Goal: Task Accomplishment & Management: Use online tool/utility

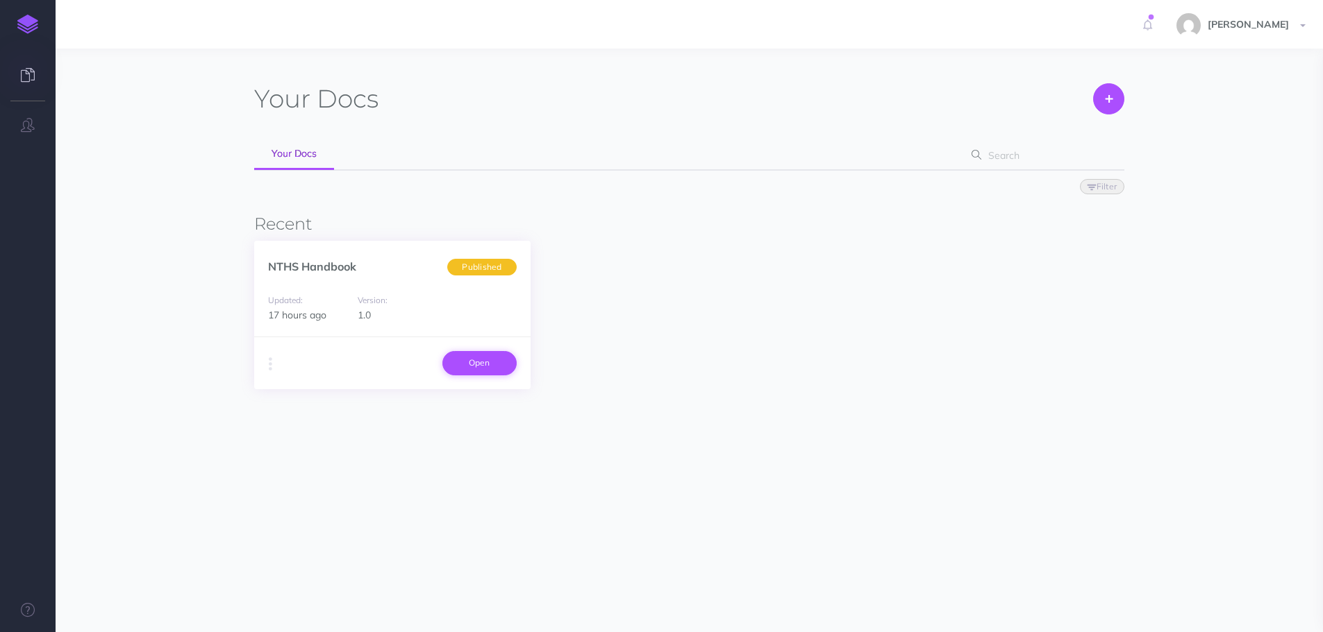
click at [466, 359] on link "Open" at bounding box center [479, 363] width 74 height 24
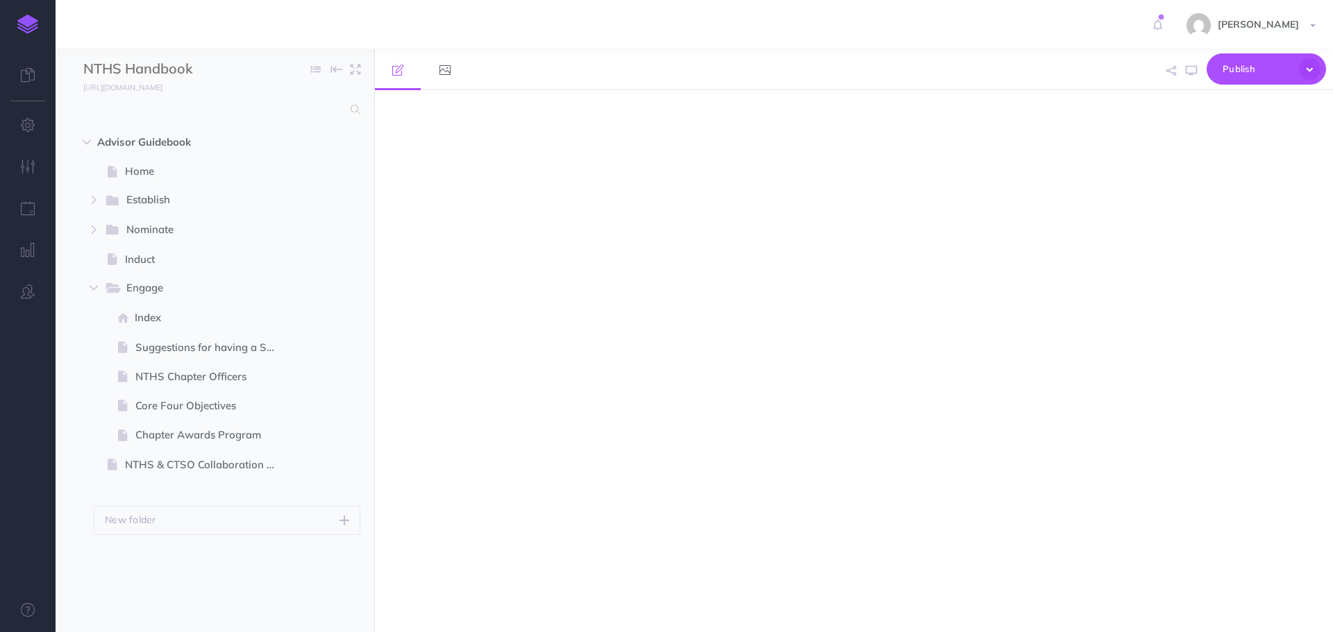
select select "null"
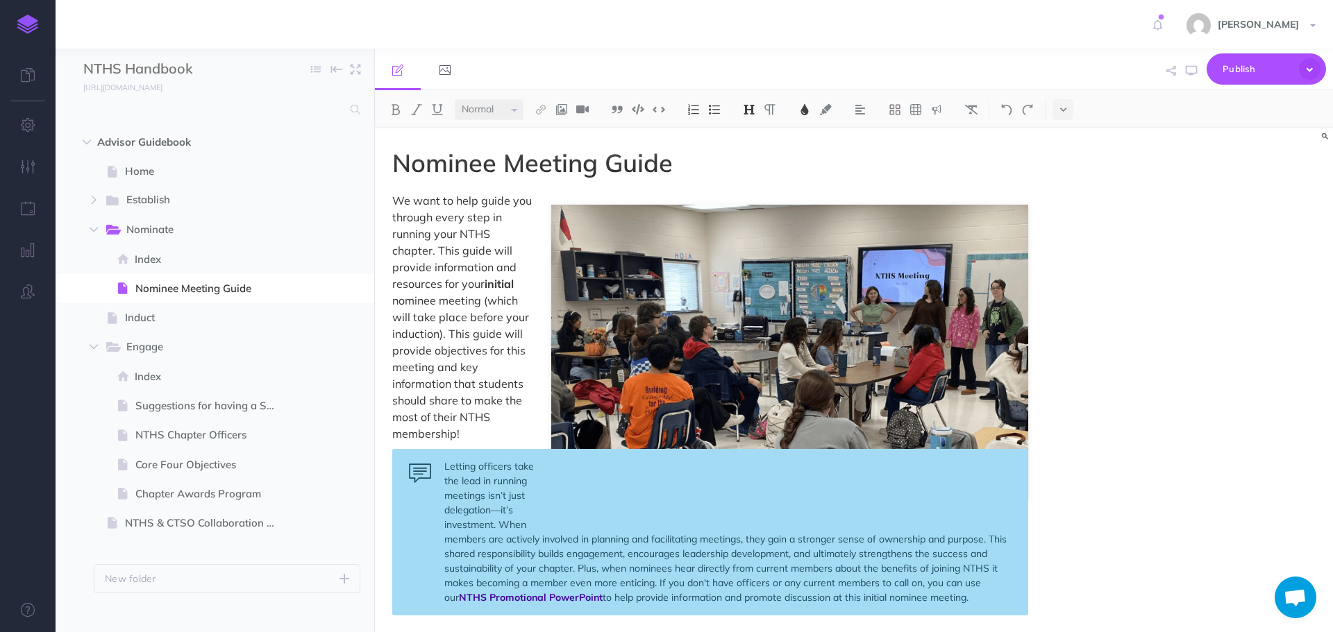
scroll to position [1242, 0]
click at [171, 176] on span "Home" at bounding box center [208, 171] width 166 height 17
select select "null"
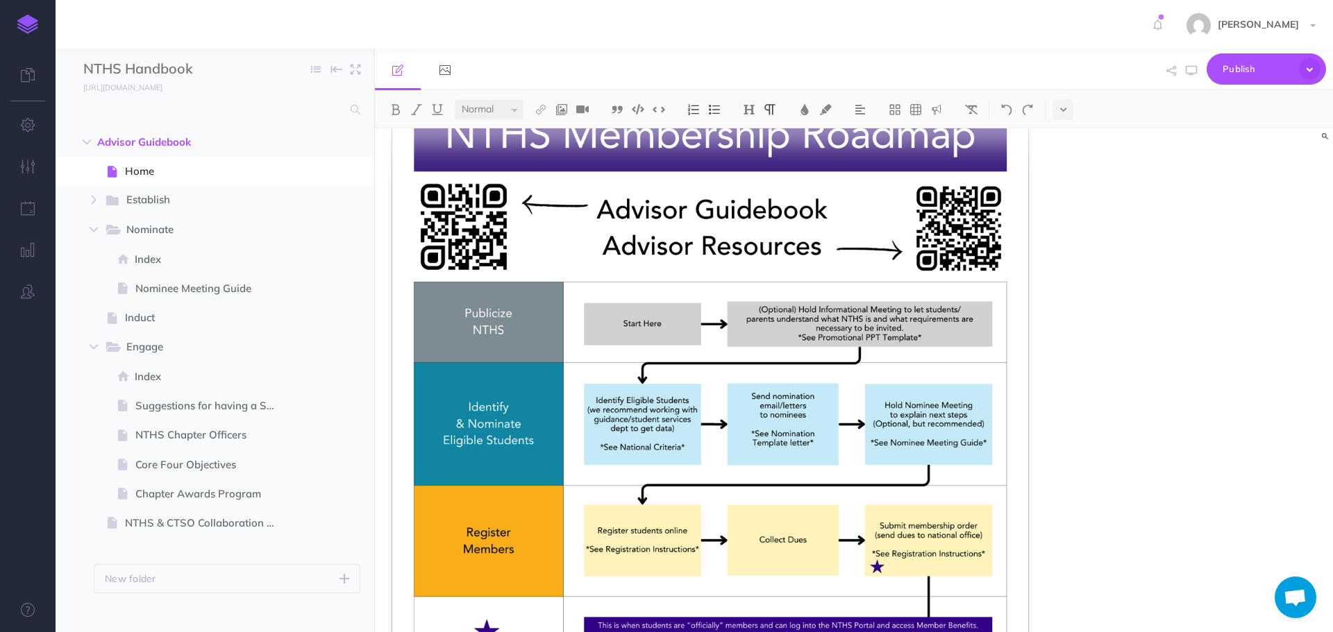
scroll to position [208, 0]
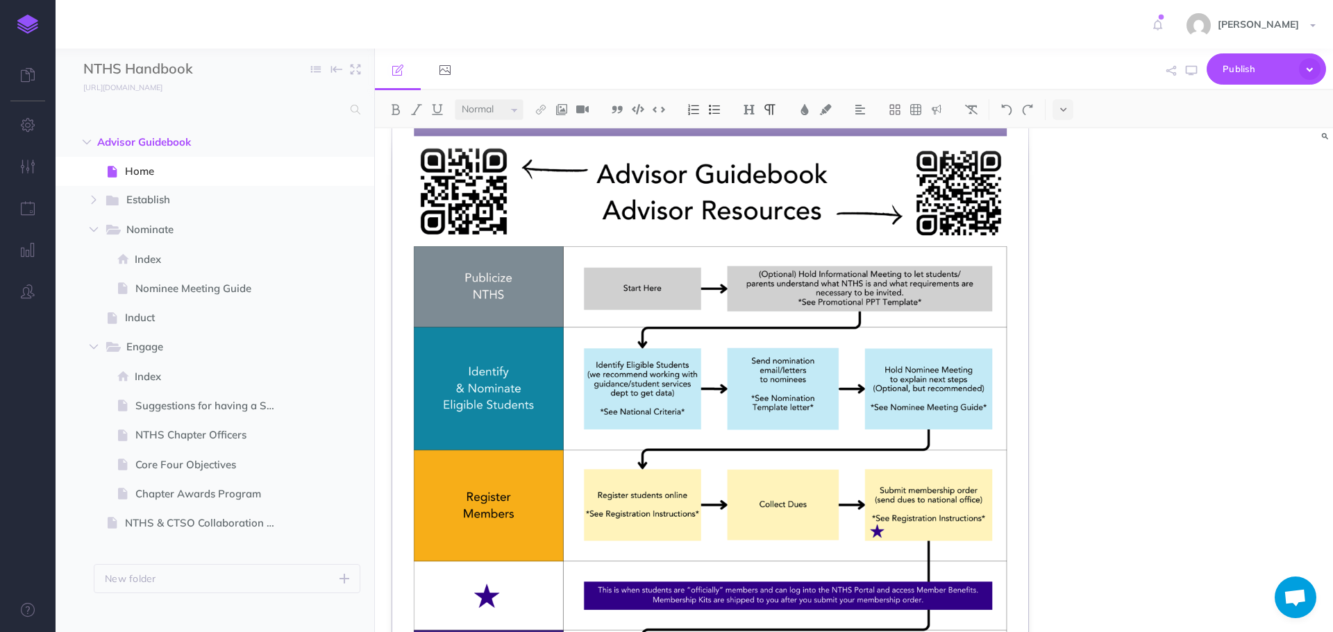
click at [494, 312] on img at bounding box center [710, 448] width 636 height 823
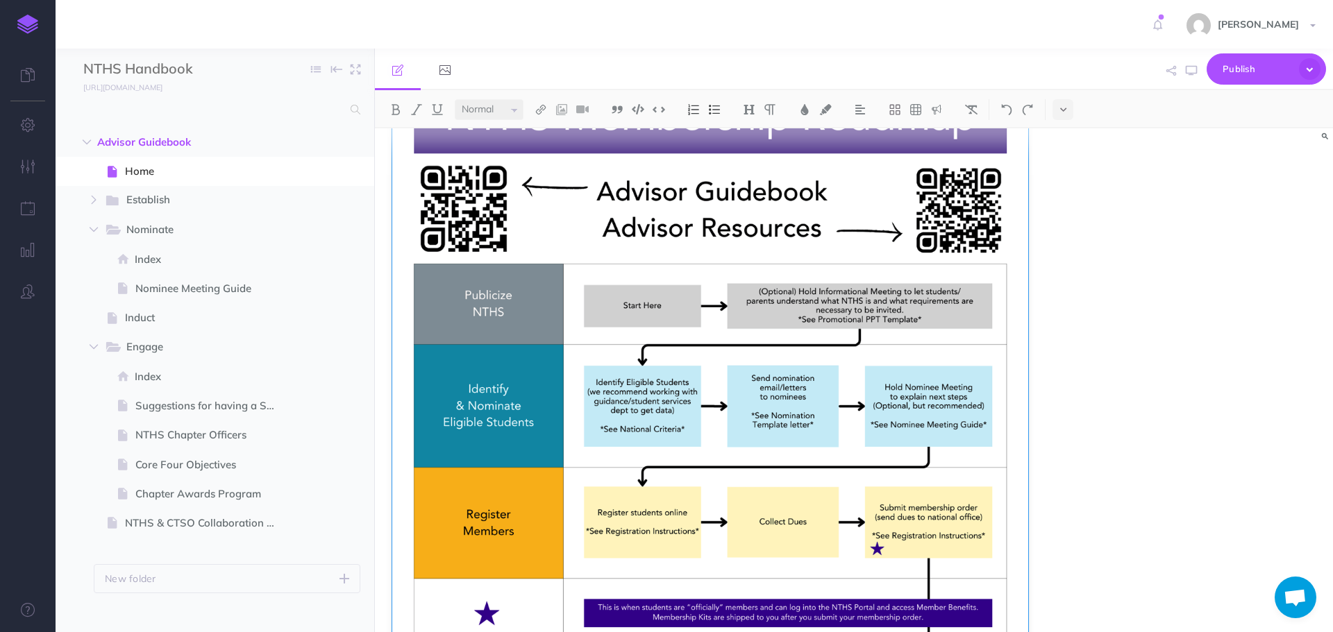
scroll to position [0, 0]
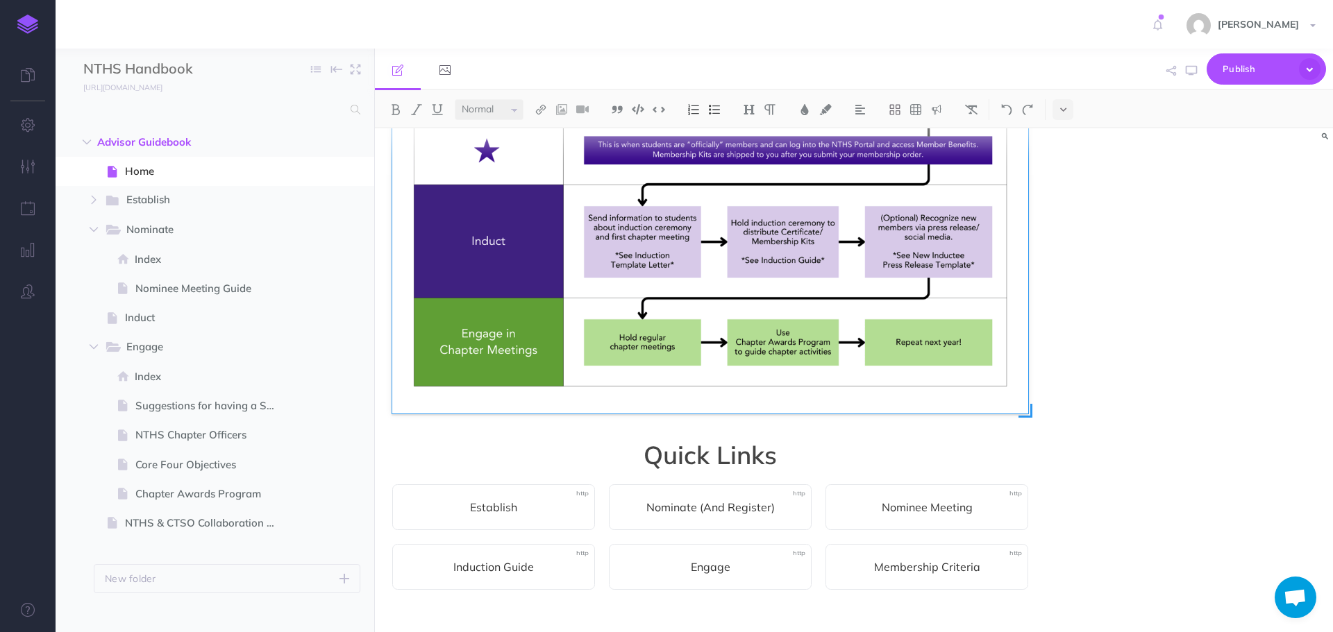
scroll to position [670, 0]
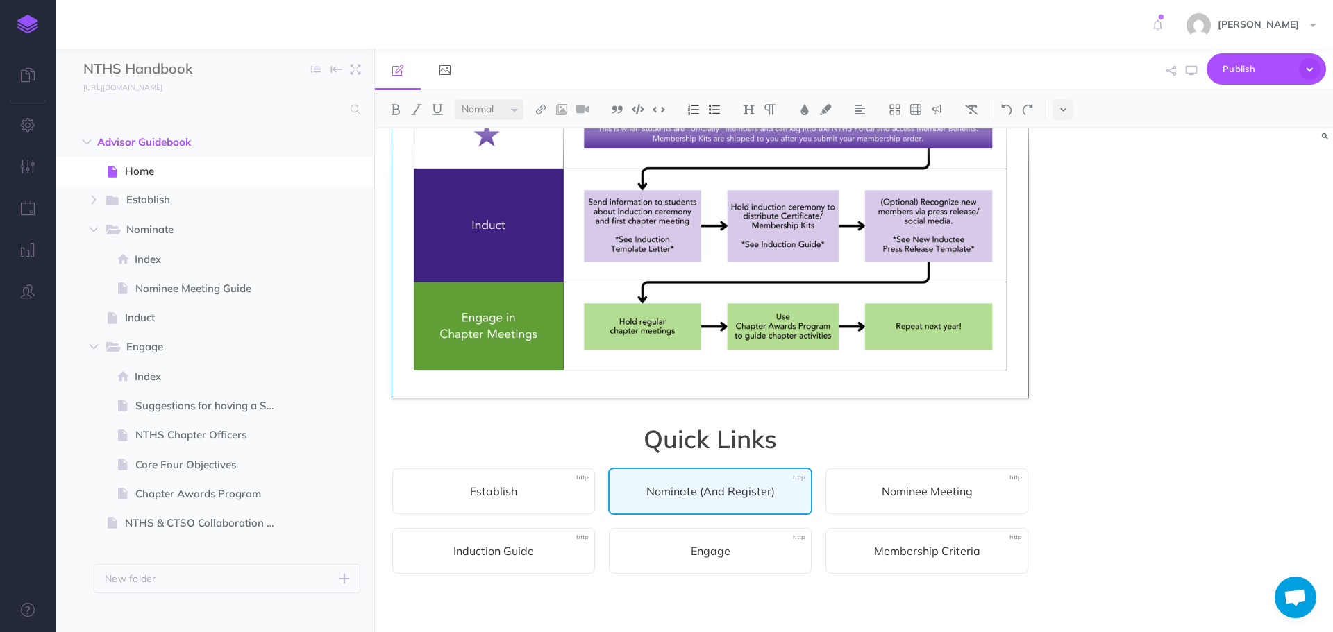
click at [648, 501] on div "Nominate (And Register)" at bounding box center [710, 491] width 204 height 47
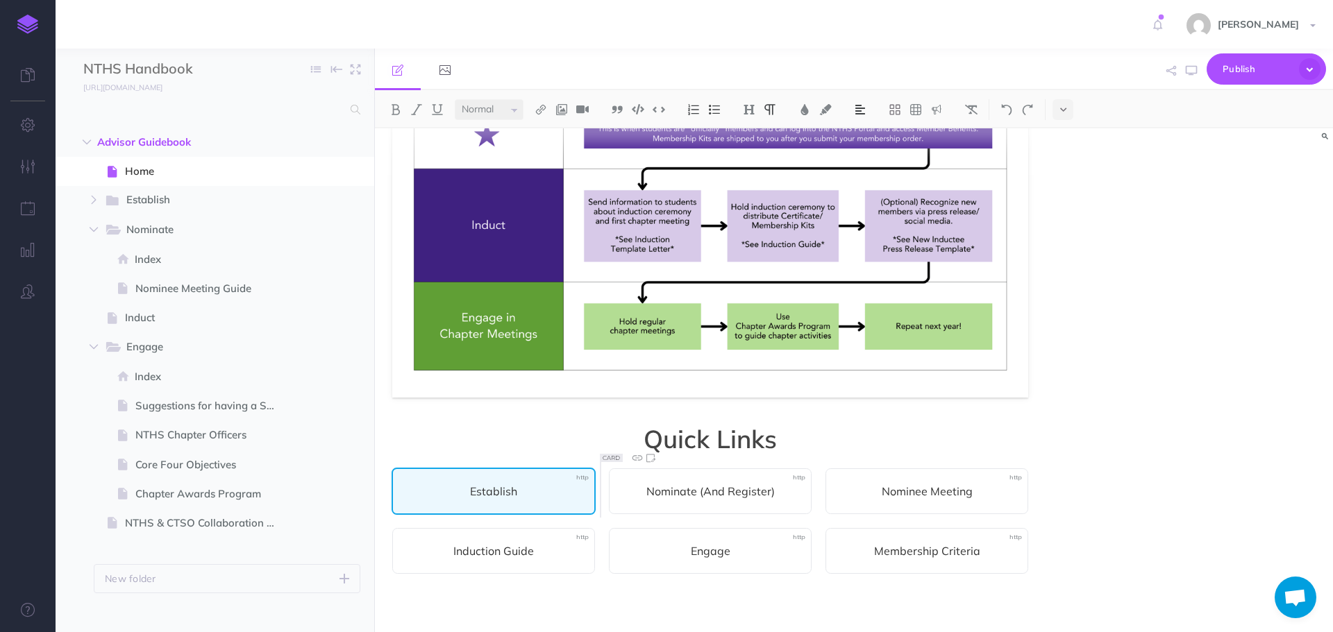
click at [542, 494] on span "Establish" at bounding box center [494, 491] width 174 height 17
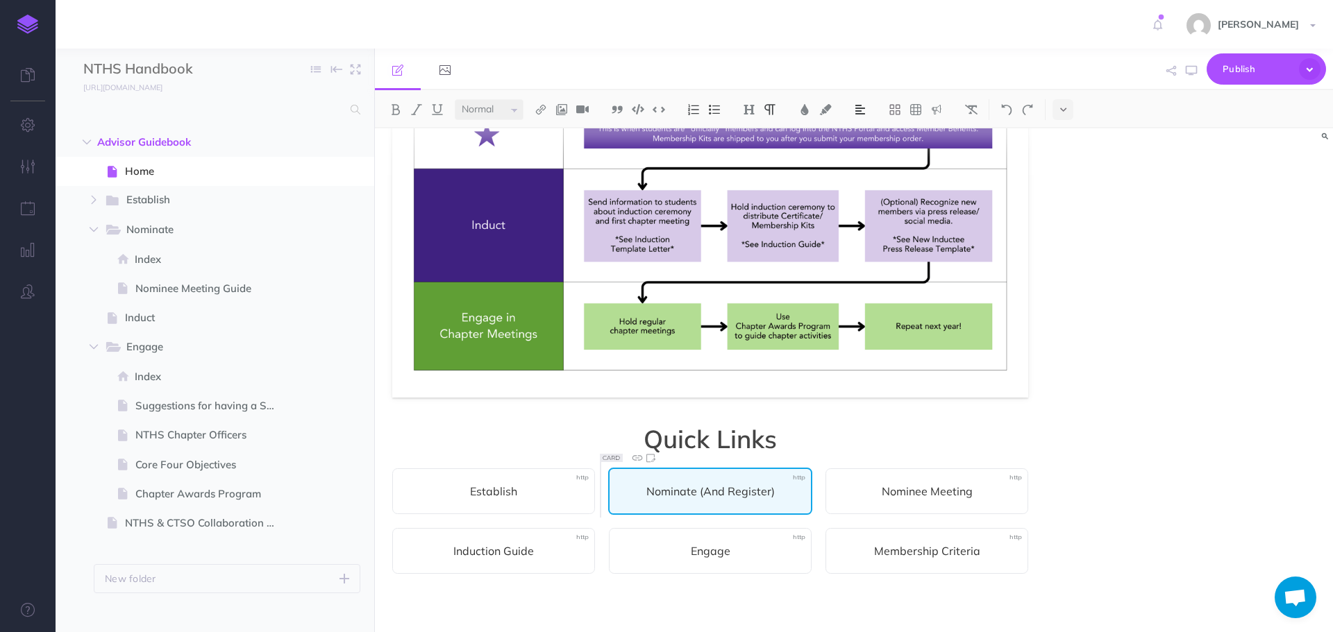
click at [716, 489] on span "Nominate (And Register)" at bounding box center [710, 491] width 174 height 17
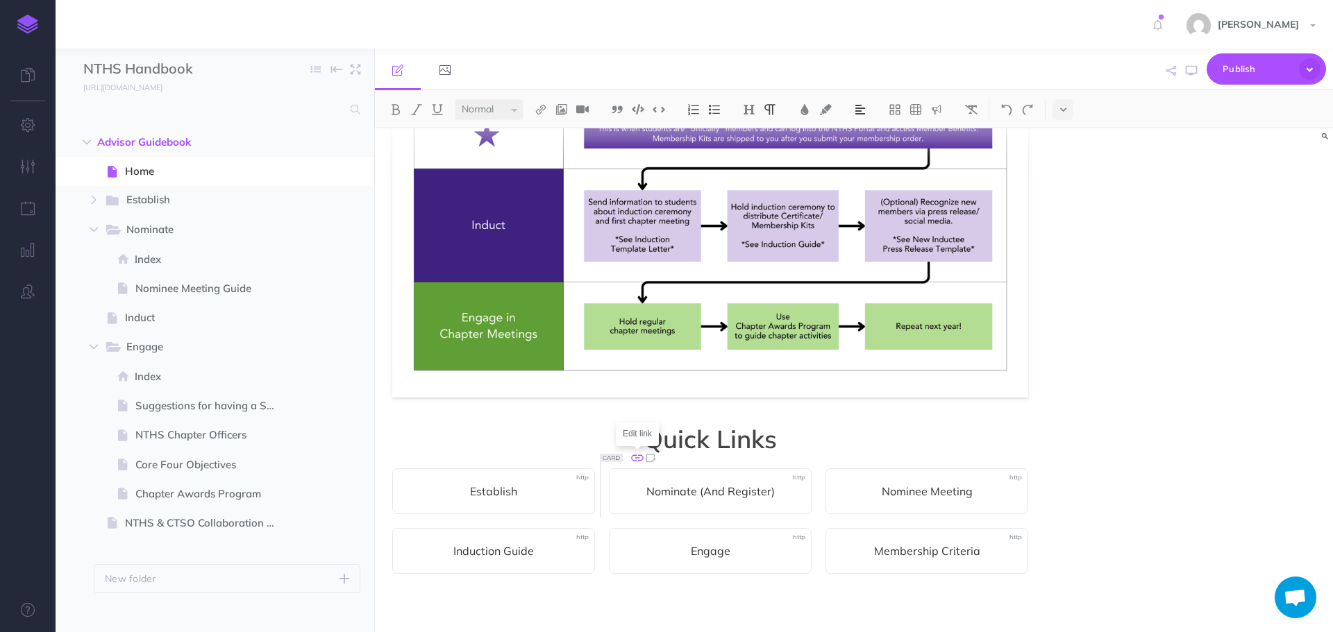
click at [637, 455] on icon at bounding box center [637, 458] width 15 height 15
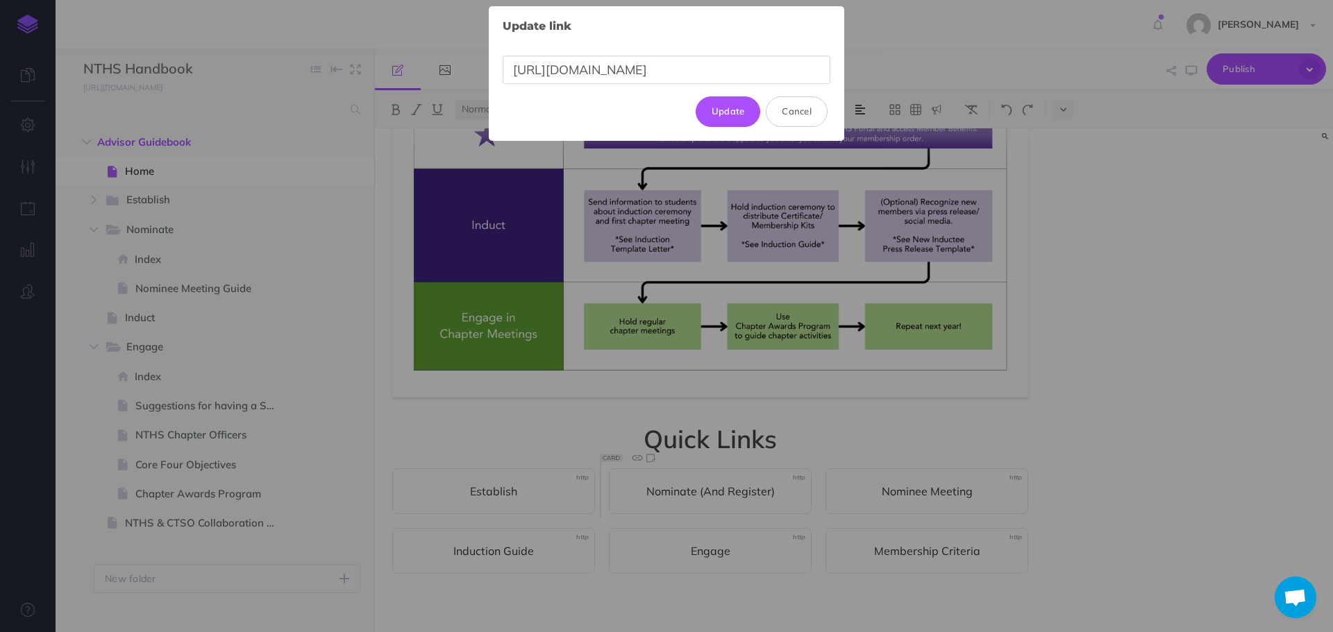
scroll to position [0, 74]
click at [798, 113] on button "Cancel" at bounding box center [797, 111] width 62 height 31
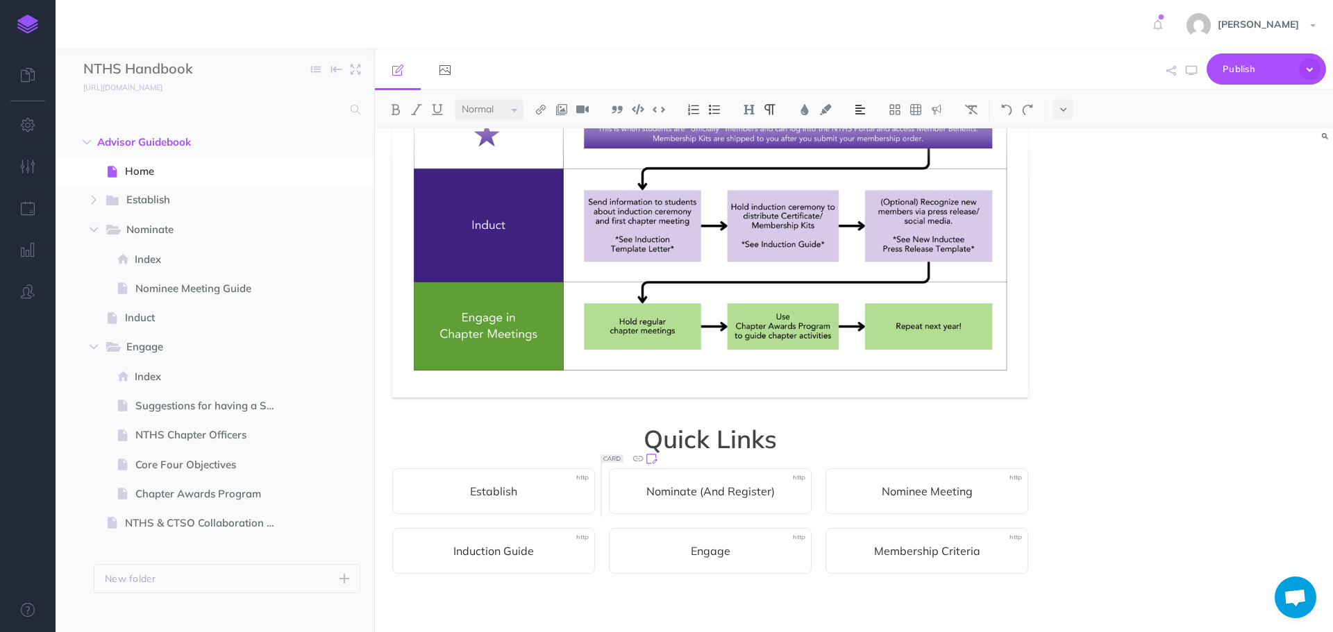
click at [652, 464] on icon at bounding box center [650, 458] width 15 height 15
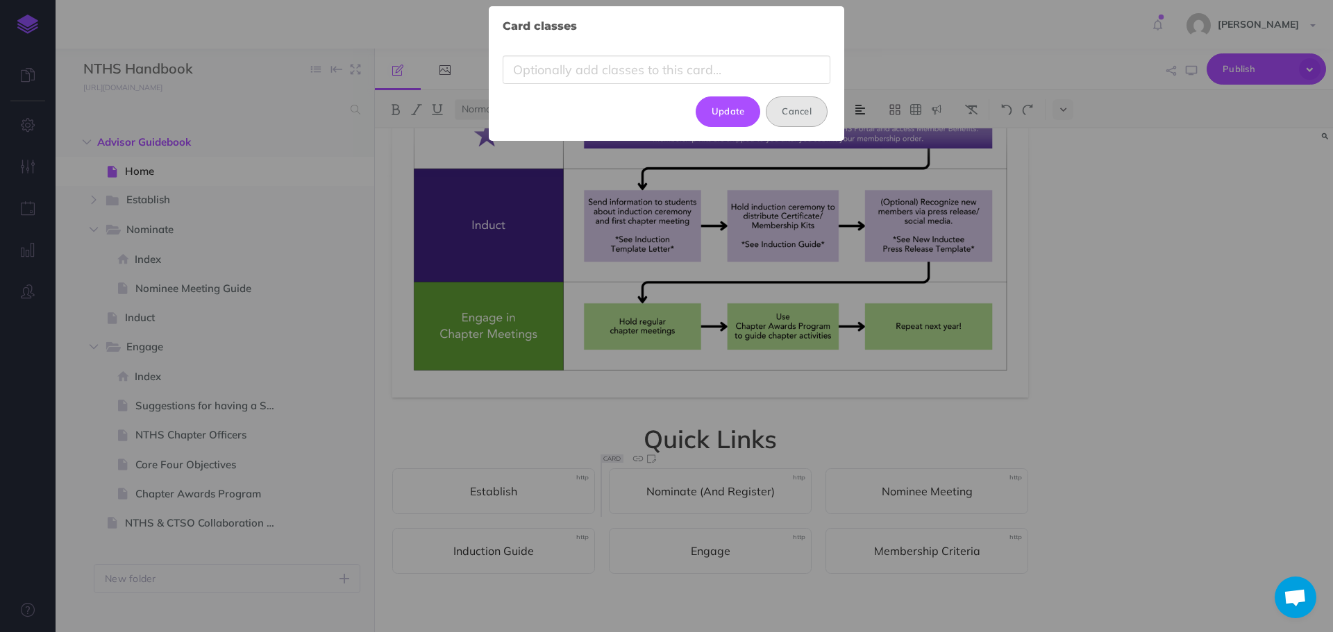
click at [794, 111] on button "Cancel" at bounding box center [797, 111] width 62 height 31
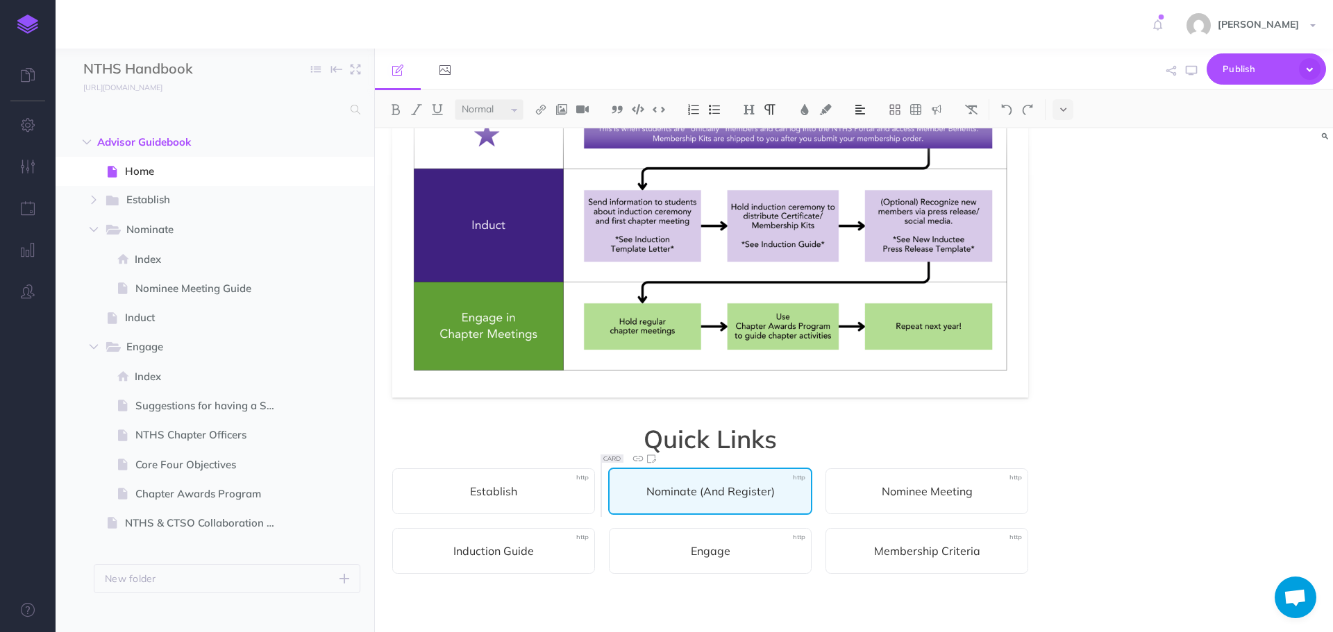
click at [751, 488] on span "Nominate (And Register)" at bounding box center [710, 491] width 174 height 17
drag, startPoint x: 788, startPoint y: 488, endPoint x: 698, endPoint y: 488, distance: 89.6
click at [698, 488] on span "Nominate (And Register)" at bounding box center [710, 491] width 174 height 17
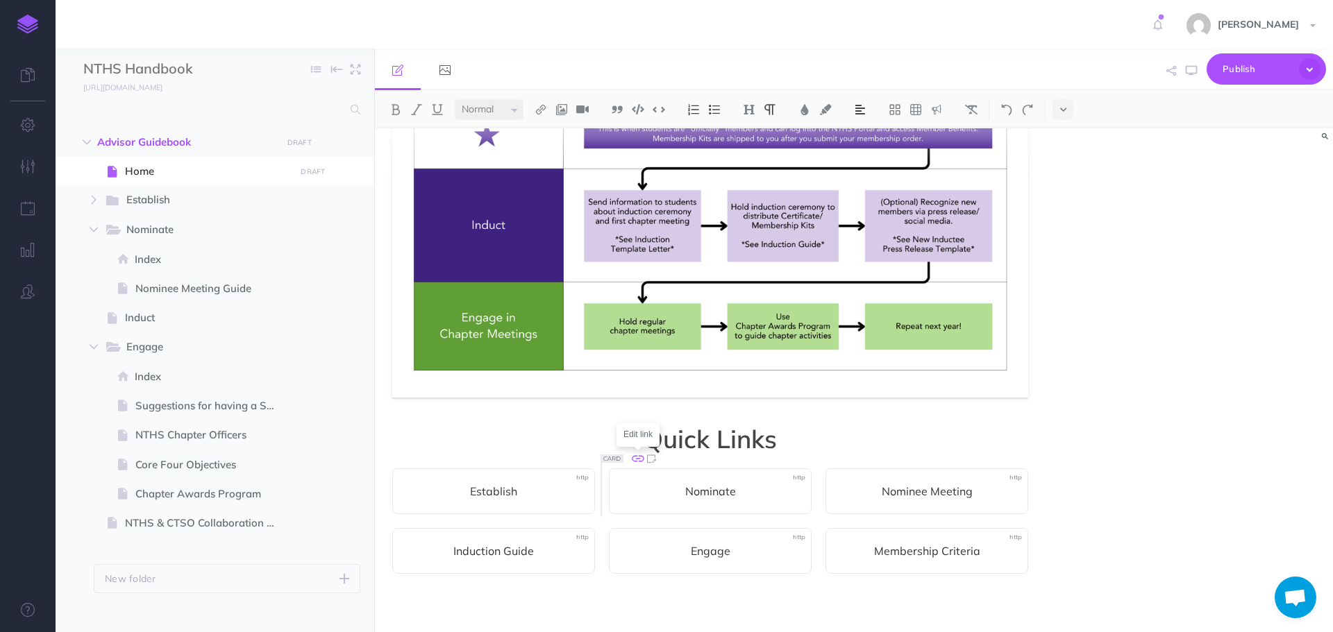
click at [641, 456] on icon at bounding box center [638, 459] width 12 height 6
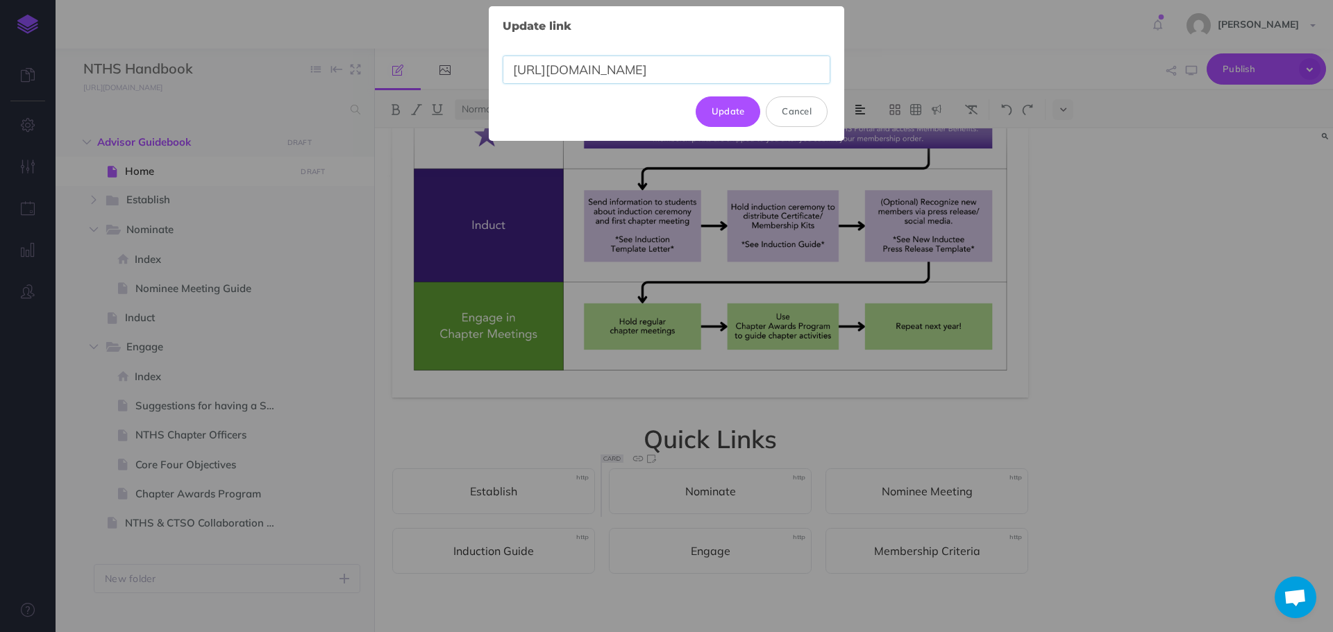
click at [800, 77] on input "[URL][DOMAIN_NAME]" at bounding box center [667, 70] width 328 height 28
drag, startPoint x: 514, startPoint y: 68, endPoint x: 855, endPoint y: 64, distance: 340.9
click at [855, 64] on div "Update link × [URL][DOMAIN_NAME] Update Cancel" at bounding box center [666, 316] width 1333 height 632
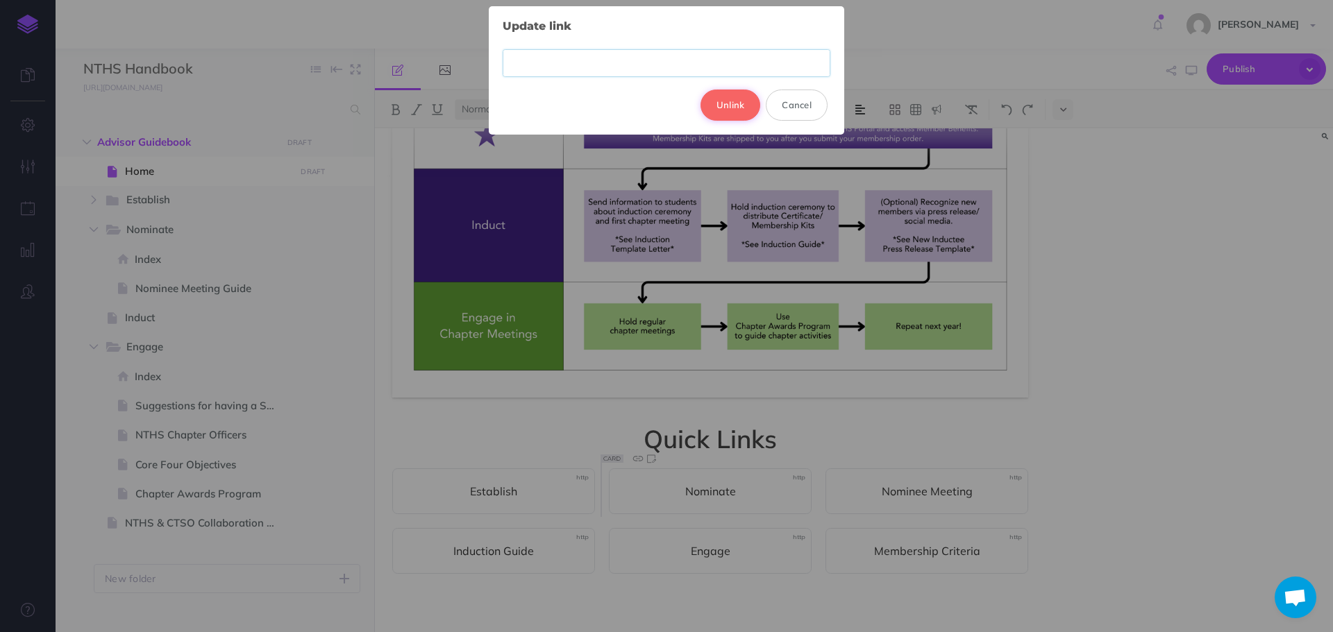
scroll to position [0, 0]
paste input "[URL][DOMAIN_NAME]"
type input "[URL][DOMAIN_NAME]"
click at [725, 108] on button "Update" at bounding box center [728, 105] width 65 height 31
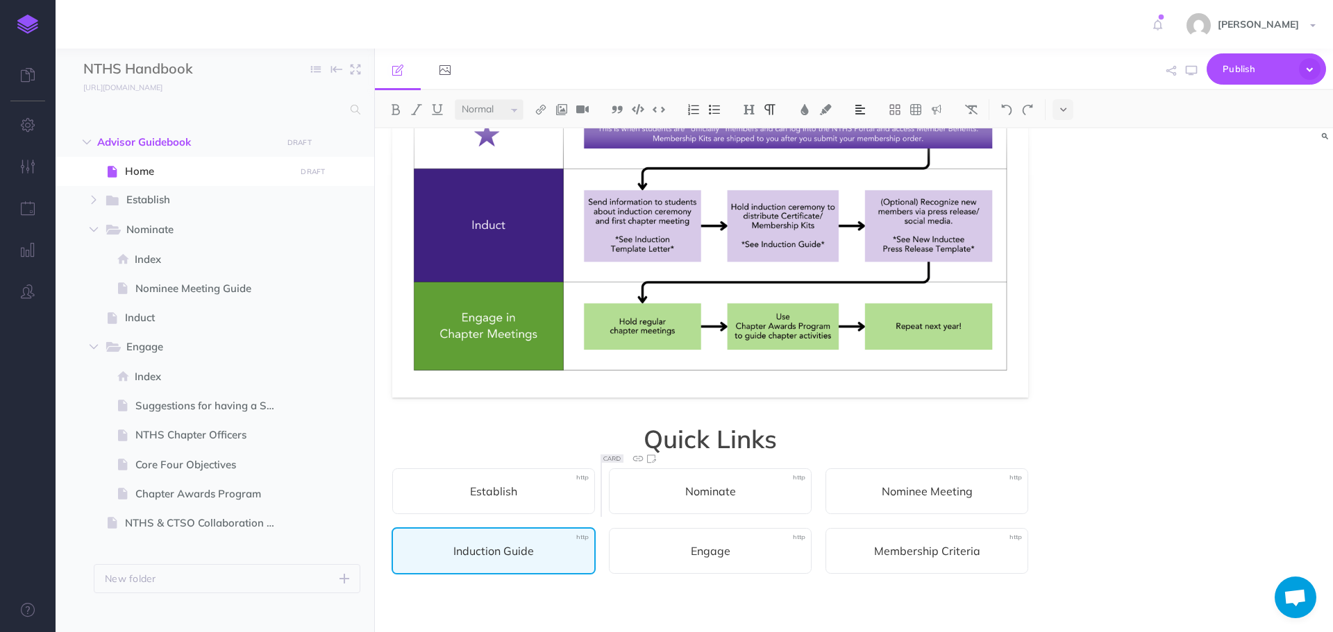
click at [526, 560] on span "Induction Guide" at bounding box center [494, 551] width 174 height 17
click at [547, 555] on span "Induction Guide" at bounding box center [494, 551] width 174 height 17
click at [442, 546] on span "Induct" at bounding box center [494, 551] width 174 height 17
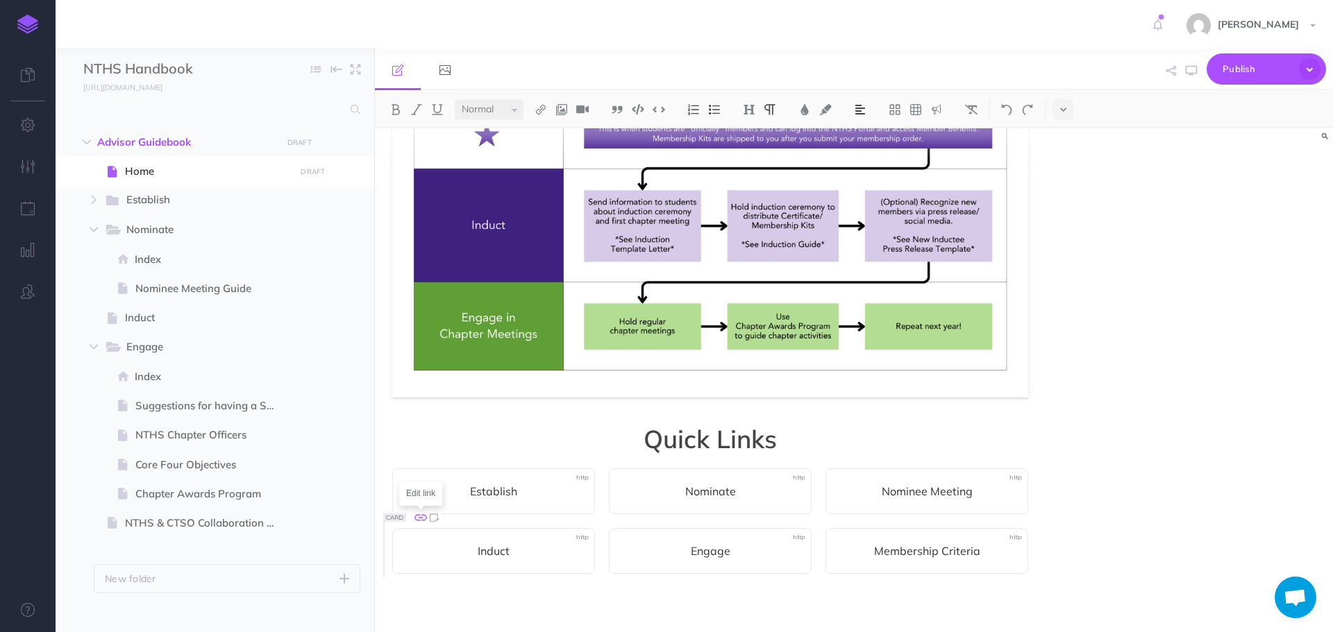
click at [417, 517] on icon at bounding box center [420, 517] width 15 height 15
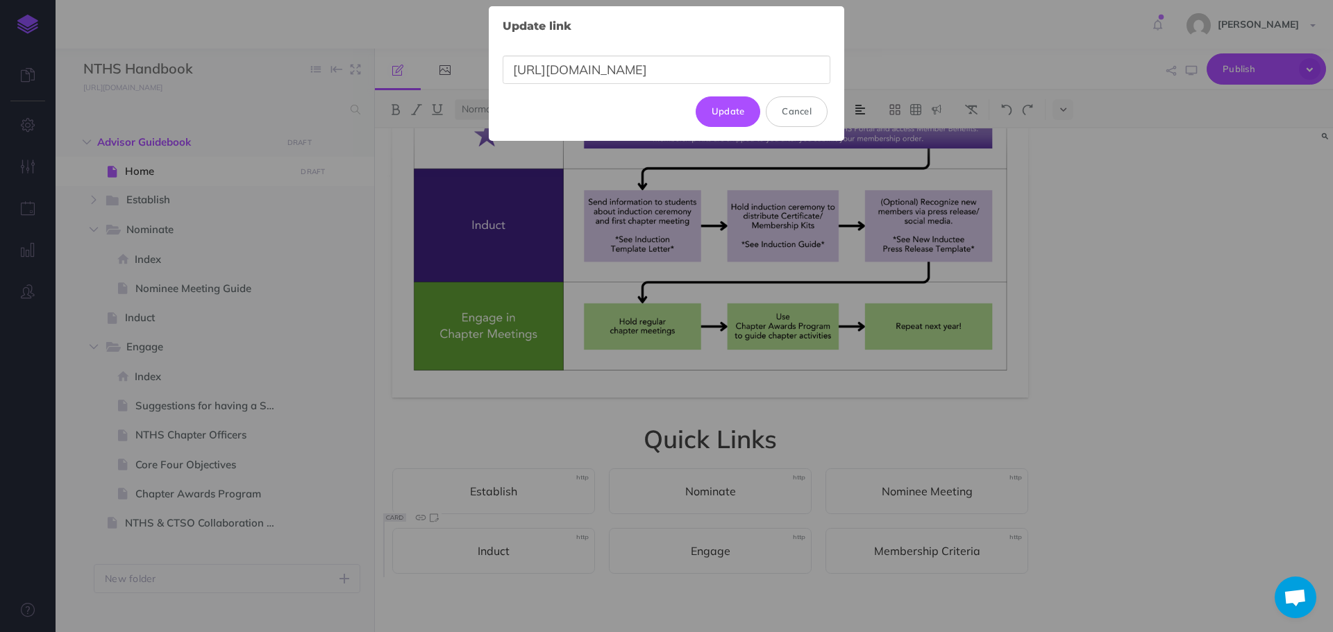
drag, startPoint x: 825, startPoint y: 69, endPoint x: 481, endPoint y: 62, distance: 344.4
click at [481, 62] on div "Update link × [URL][DOMAIN_NAME] Update Cancel" at bounding box center [666, 316] width 1333 height 632
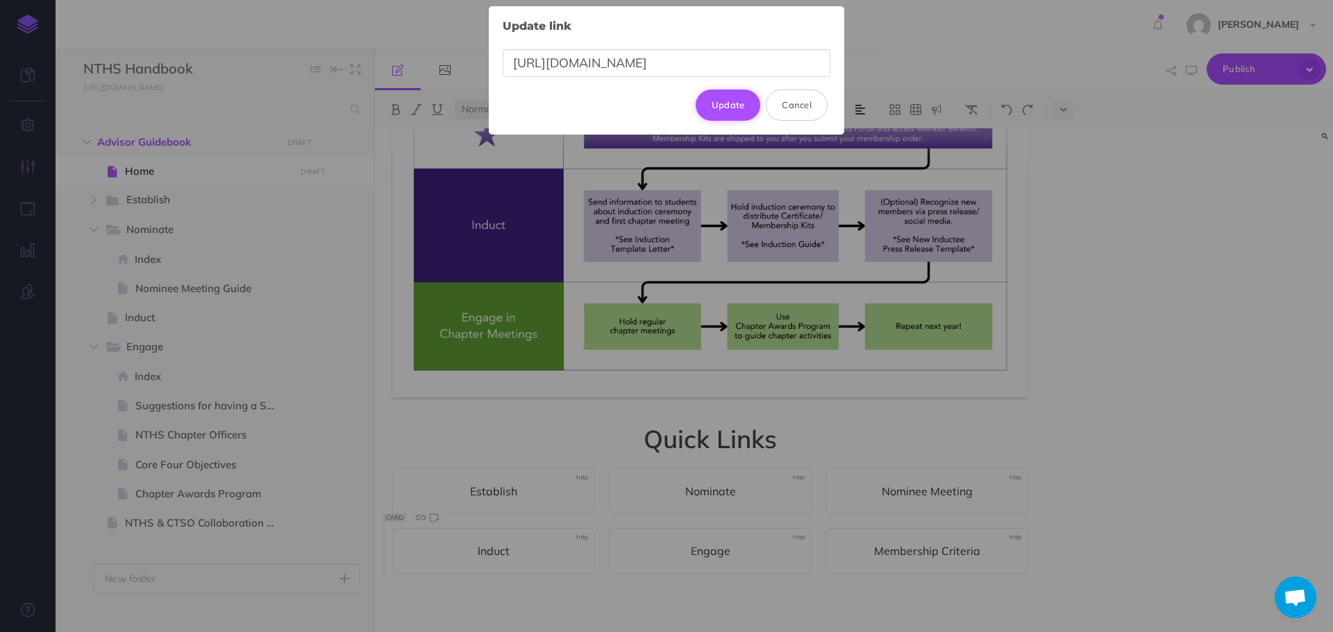
type input "[URL][DOMAIN_NAME]"
click at [736, 97] on button "Update" at bounding box center [728, 105] width 65 height 31
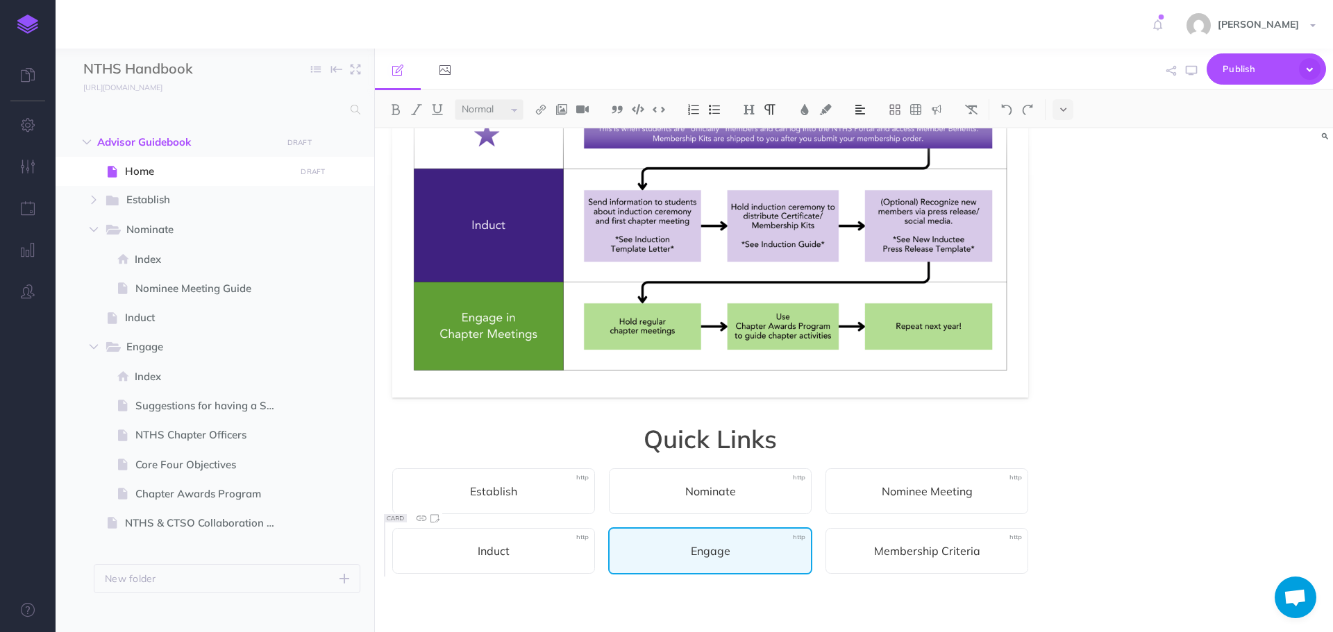
drag, startPoint x: 706, startPoint y: 557, endPoint x: 688, endPoint y: 550, distance: 19.6
click at [706, 557] on span "Engage" at bounding box center [710, 551] width 174 height 17
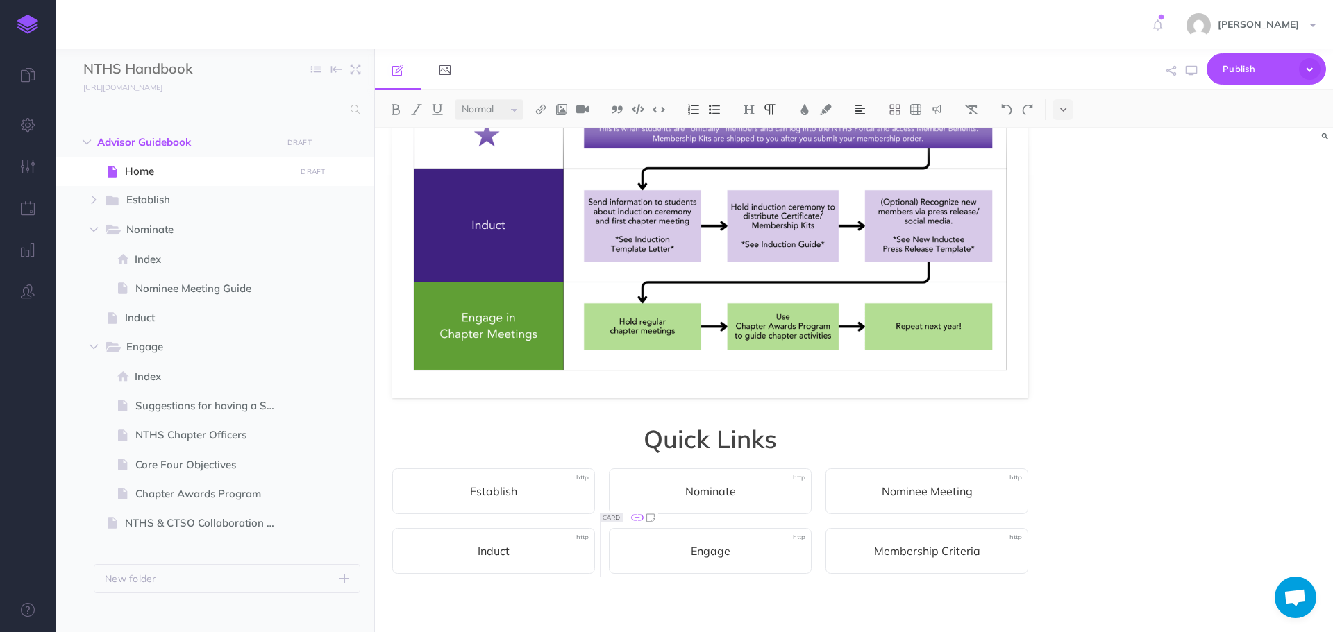
click at [635, 514] on icon at bounding box center [637, 517] width 15 height 15
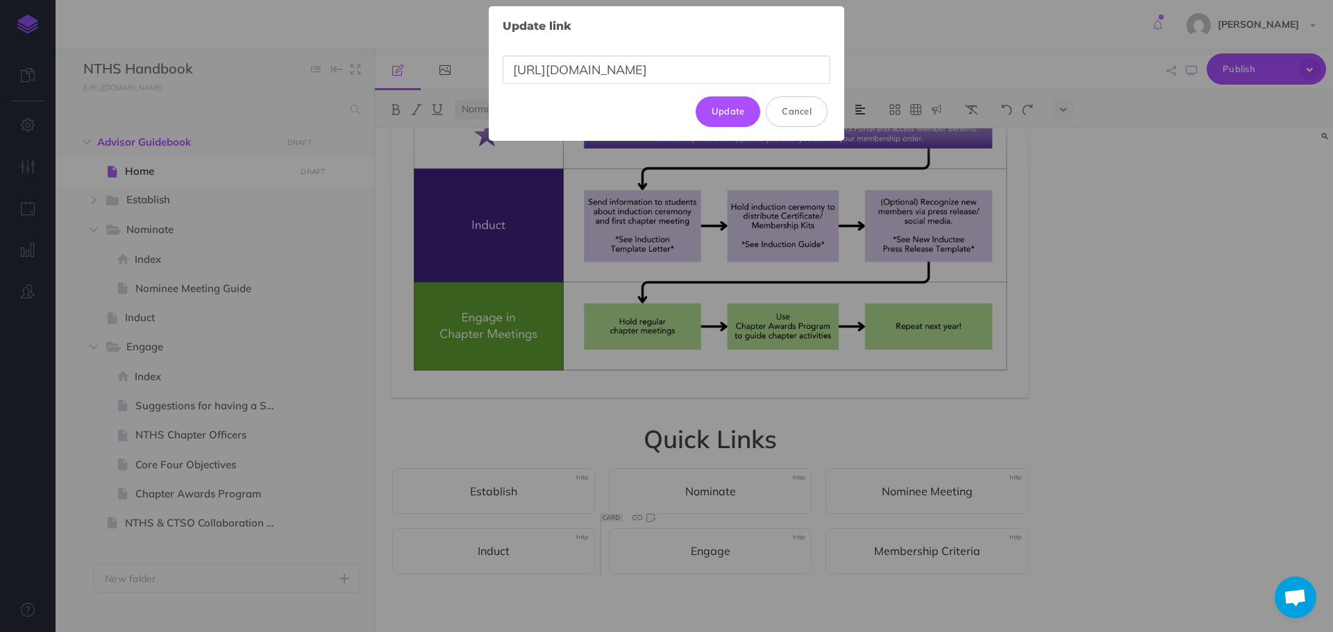
drag, startPoint x: 807, startPoint y: 73, endPoint x: 496, endPoint y: 51, distance: 311.8
click at [496, 51] on div "Update link × [URL][DOMAIN_NAME] Update Cancel" at bounding box center [666, 73] width 355 height 135
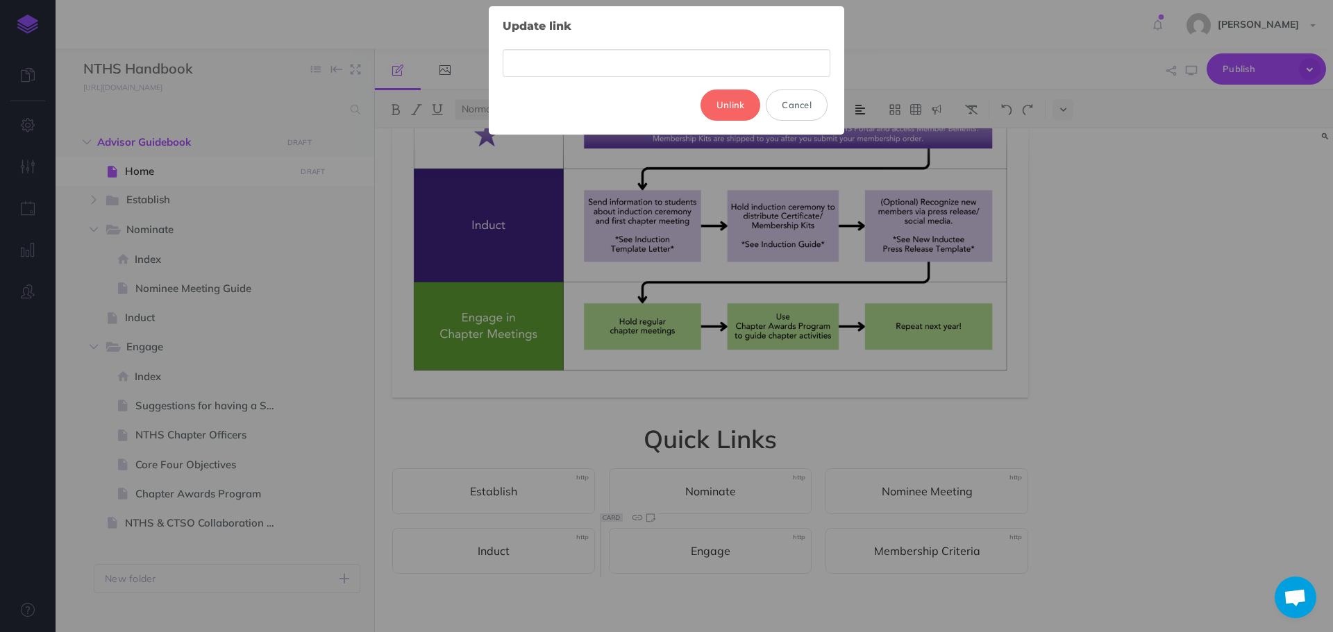
type input "[URL][DOMAIN_NAME]"
click at [735, 102] on button "Update" at bounding box center [728, 105] width 65 height 31
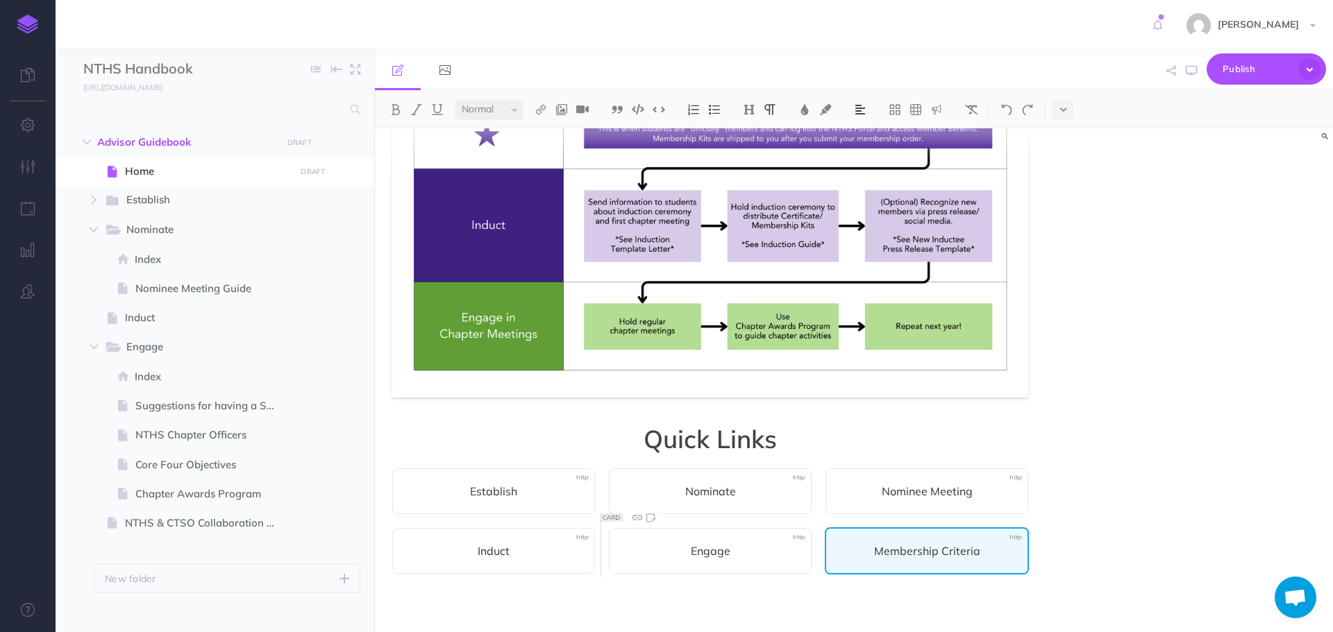
drag, startPoint x: 927, startPoint y: 554, endPoint x: 916, endPoint y: 554, distance: 11.1
click at [927, 554] on span "Membership Criteria" at bounding box center [927, 551] width 174 height 17
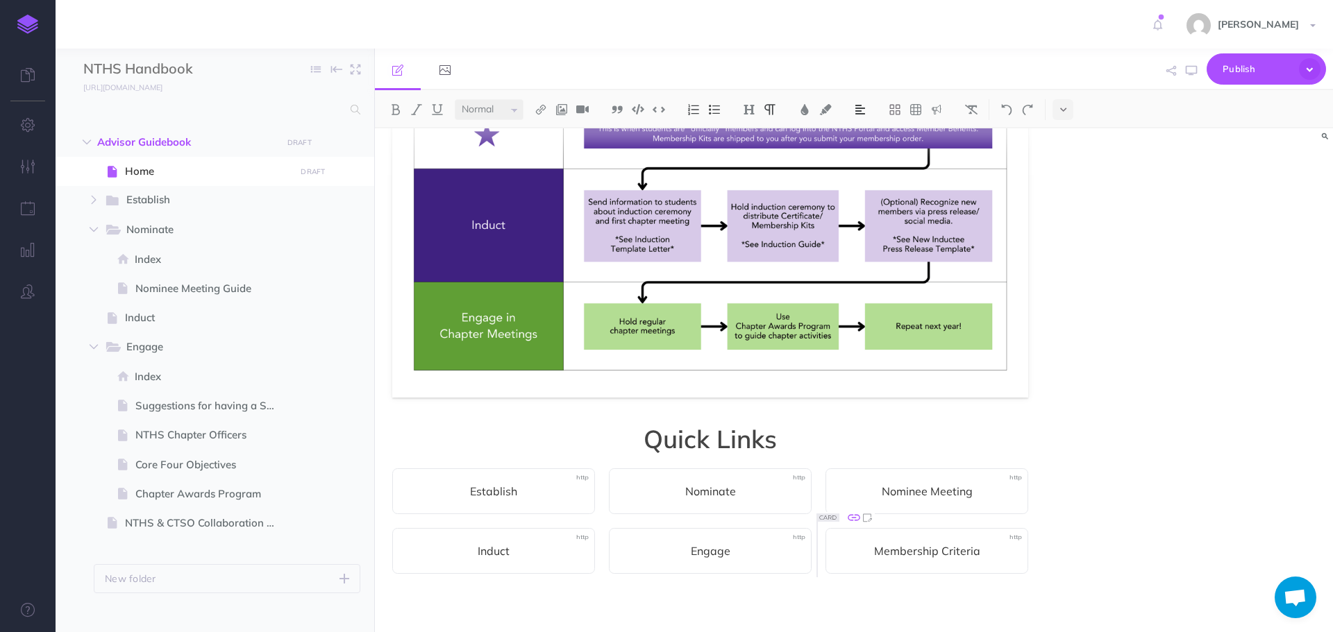
click at [853, 521] on icon at bounding box center [854, 518] width 12 height 6
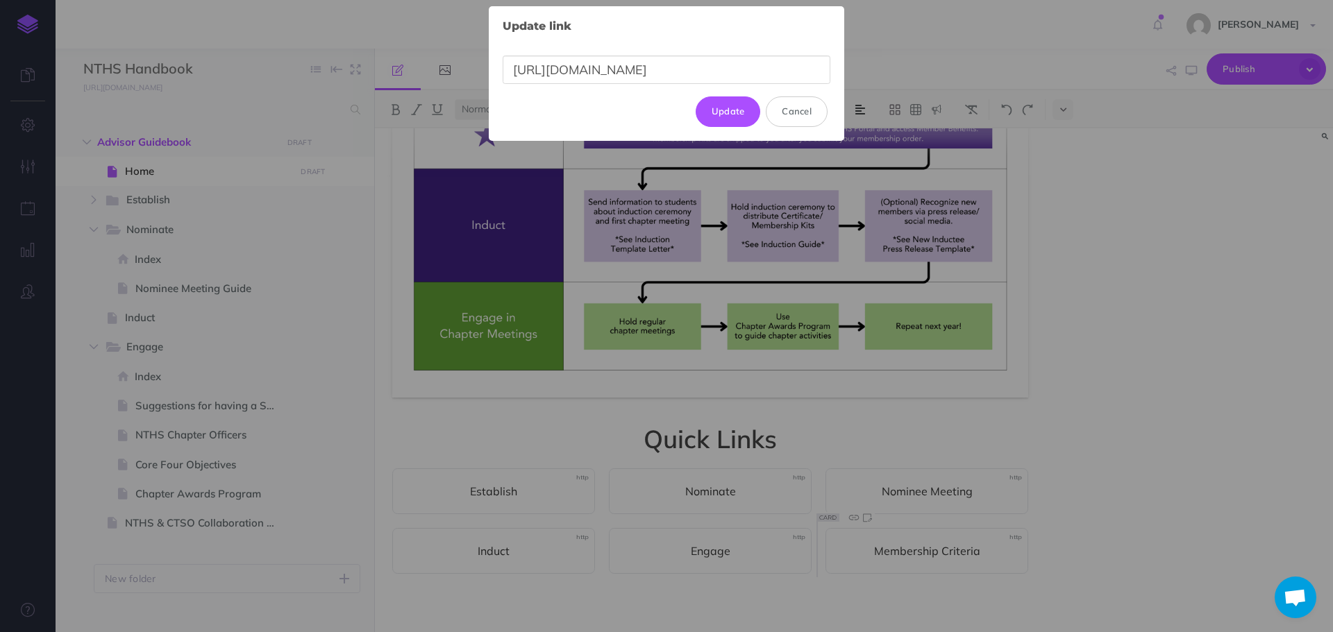
drag, startPoint x: 822, startPoint y: 71, endPoint x: 424, endPoint y: 65, distance: 397.8
click at [424, 65] on div "Update link × [URL][DOMAIN_NAME] Update Cancel" at bounding box center [666, 316] width 1333 height 632
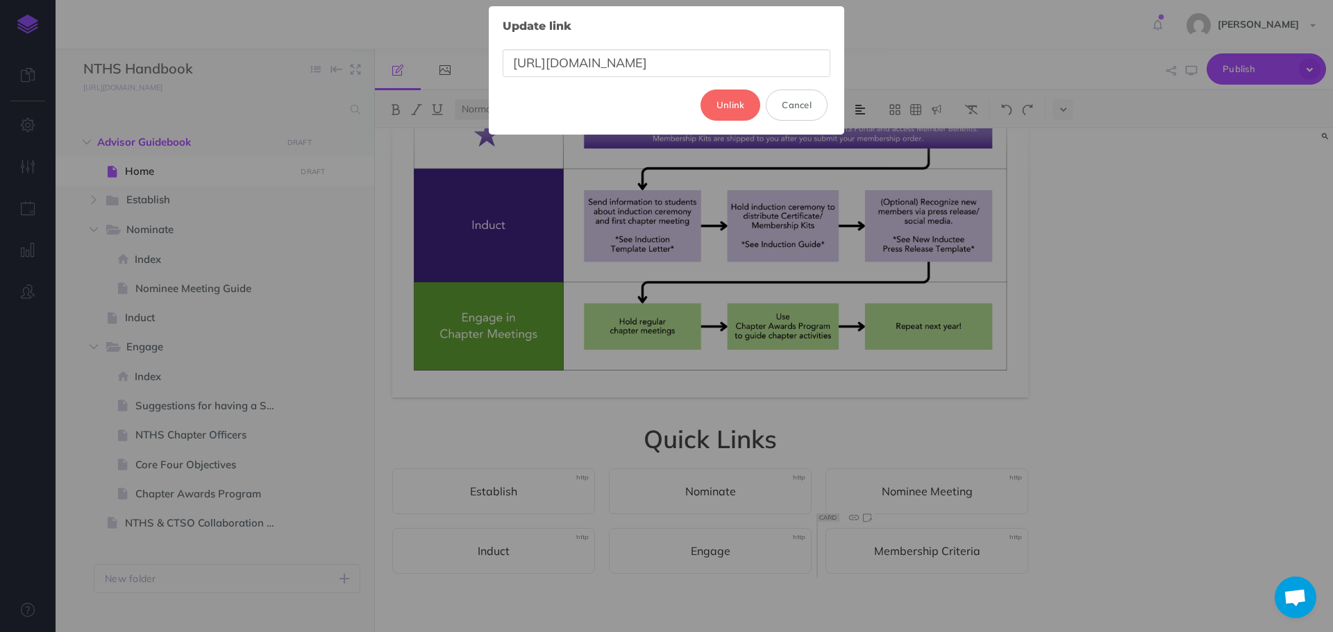
scroll to position [0, 146]
type input "[URL][DOMAIN_NAME]"
click at [735, 97] on button "Update" at bounding box center [728, 105] width 65 height 31
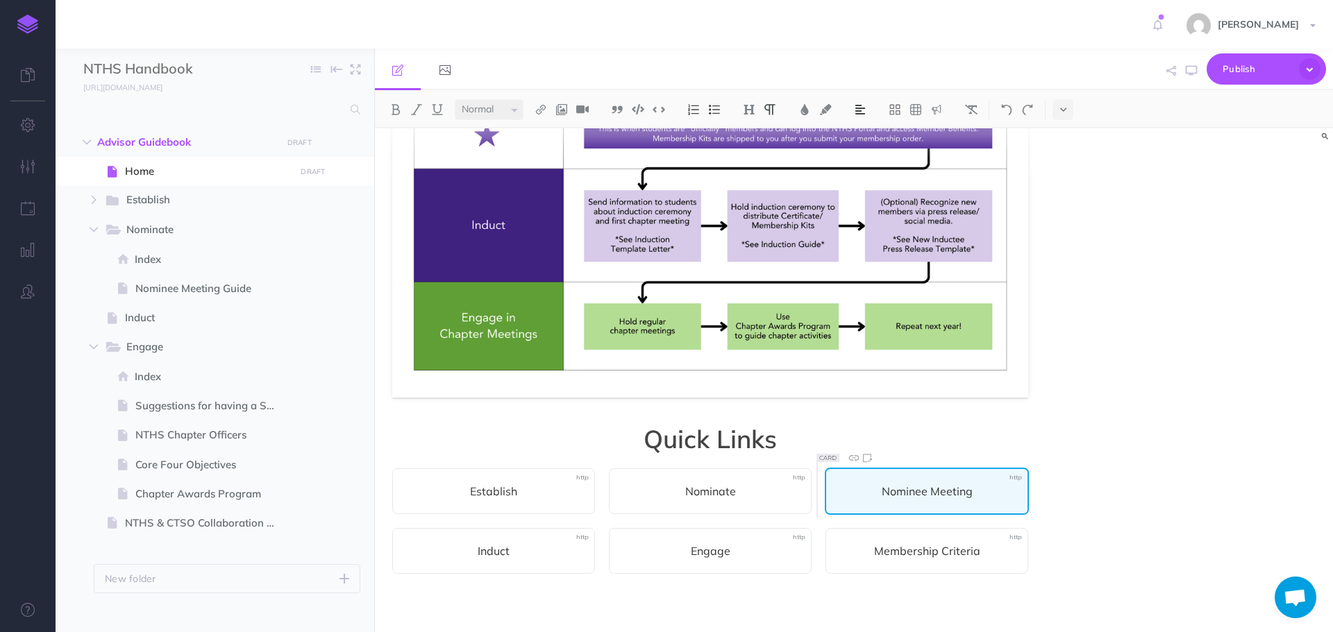
click at [987, 493] on span "Nominee Meeting" at bounding box center [927, 491] width 174 height 17
click at [878, 494] on span "Nominee Meeting Guide" at bounding box center [927, 491] width 174 height 17
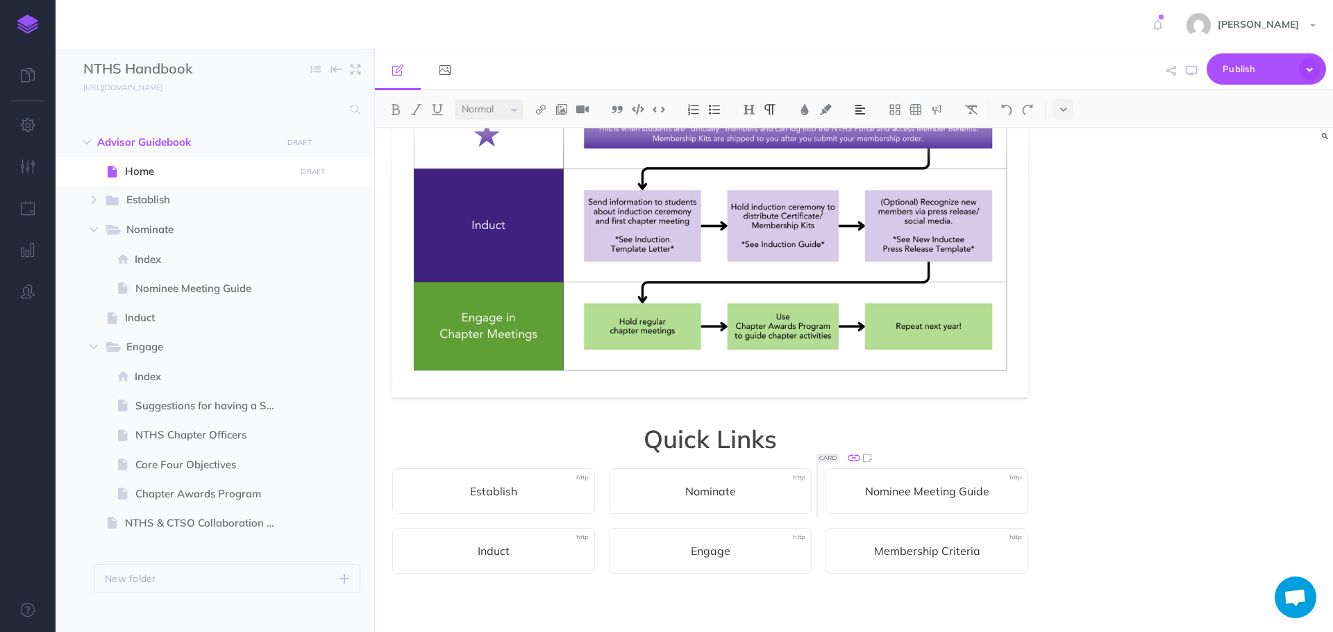
click at [855, 460] on icon at bounding box center [853, 458] width 15 height 15
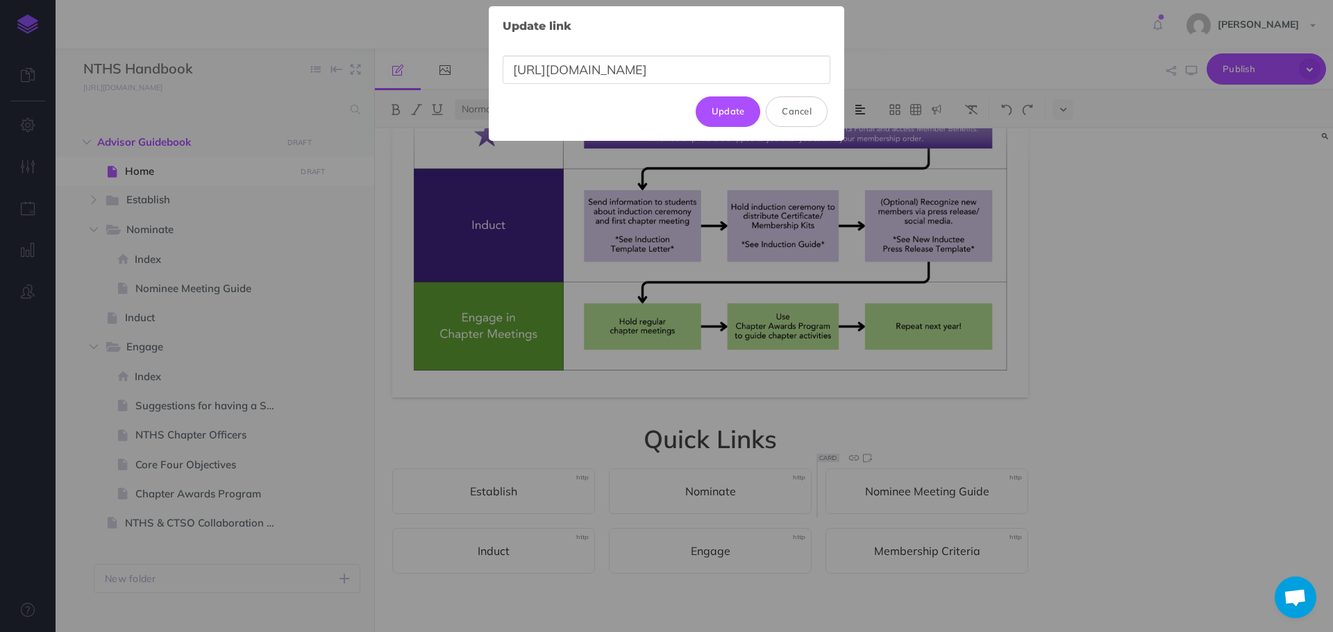
drag, startPoint x: 825, startPoint y: 72, endPoint x: 459, endPoint y: 58, distance: 366.1
click at [452, 58] on div "Update link × [URL][DOMAIN_NAME] Update Cancel" at bounding box center [666, 316] width 1333 height 632
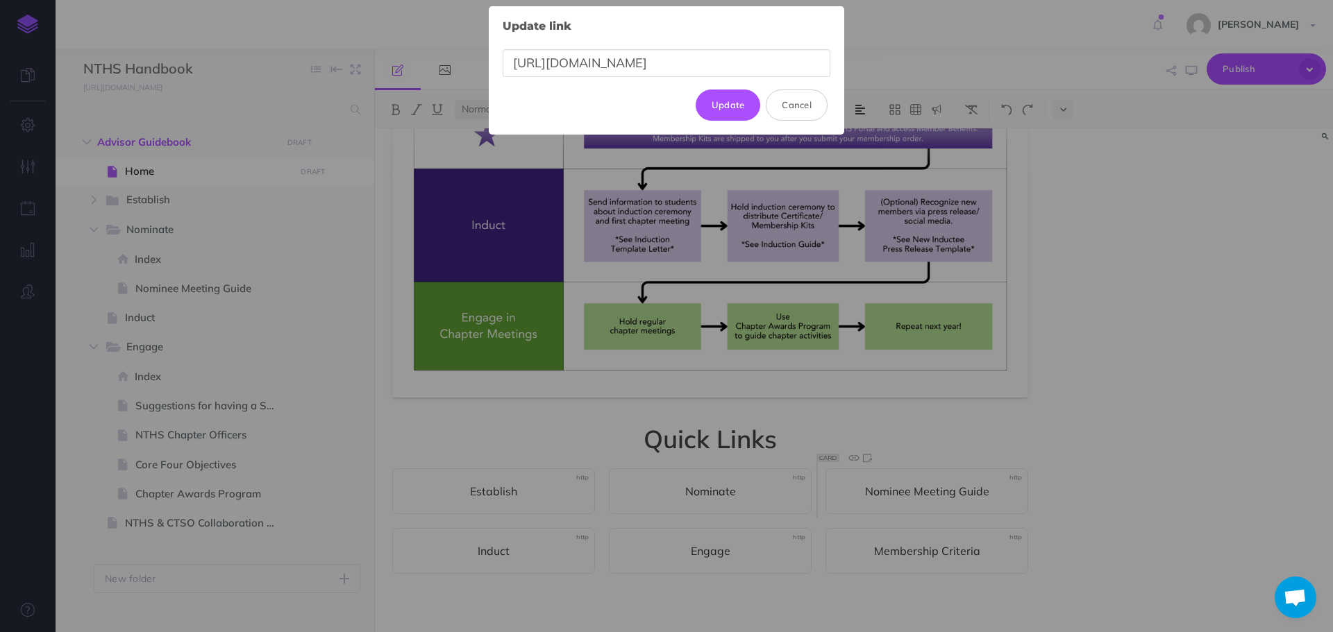
scroll to position [0, 140]
type input "[URL][DOMAIN_NAME]"
click at [726, 108] on button "Update" at bounding box center [728, 105] width 65 height 31
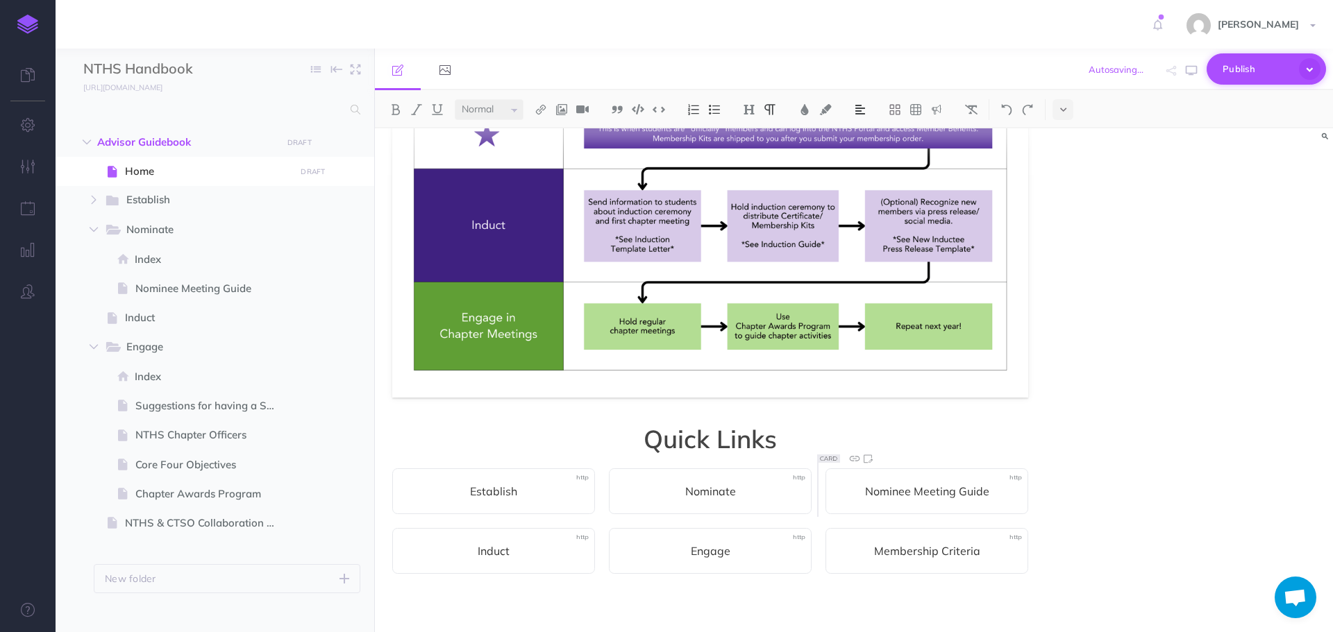
click at [1247, 76] on span "Publish" at bounding box center [1257, 69] width 69 height 22
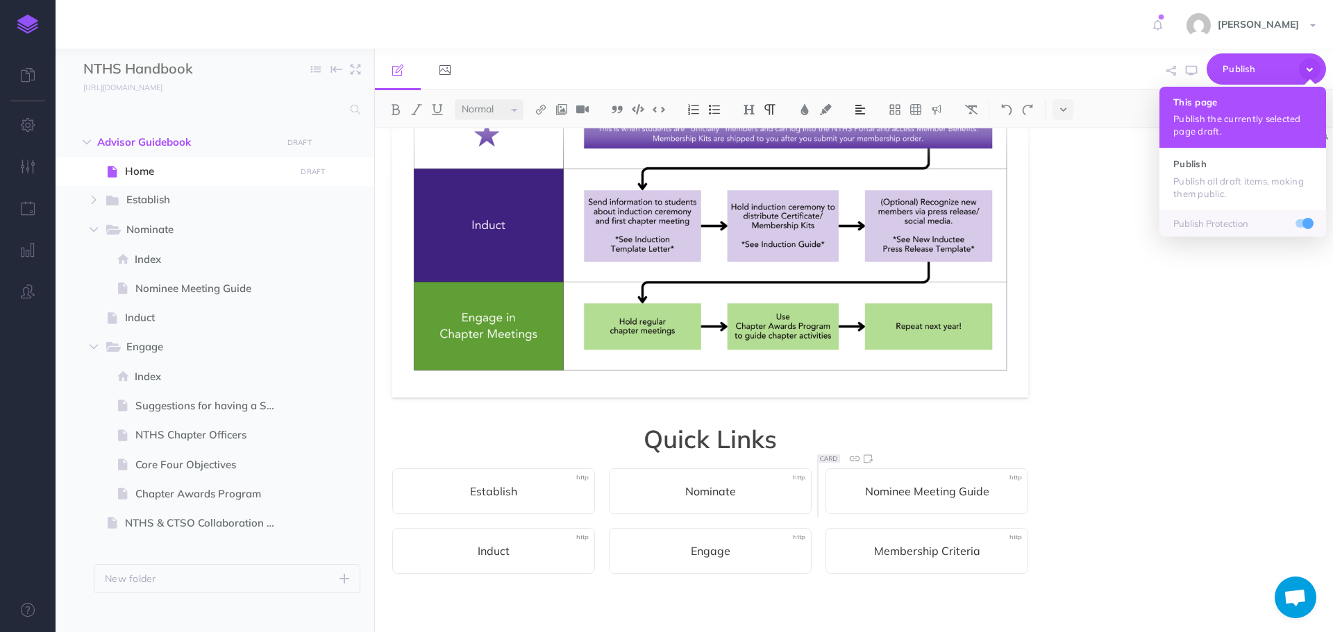
click at [1225, 132] on p "Publish the currently selected page draft." at bounding box center [1242, 124] width 139 height 25
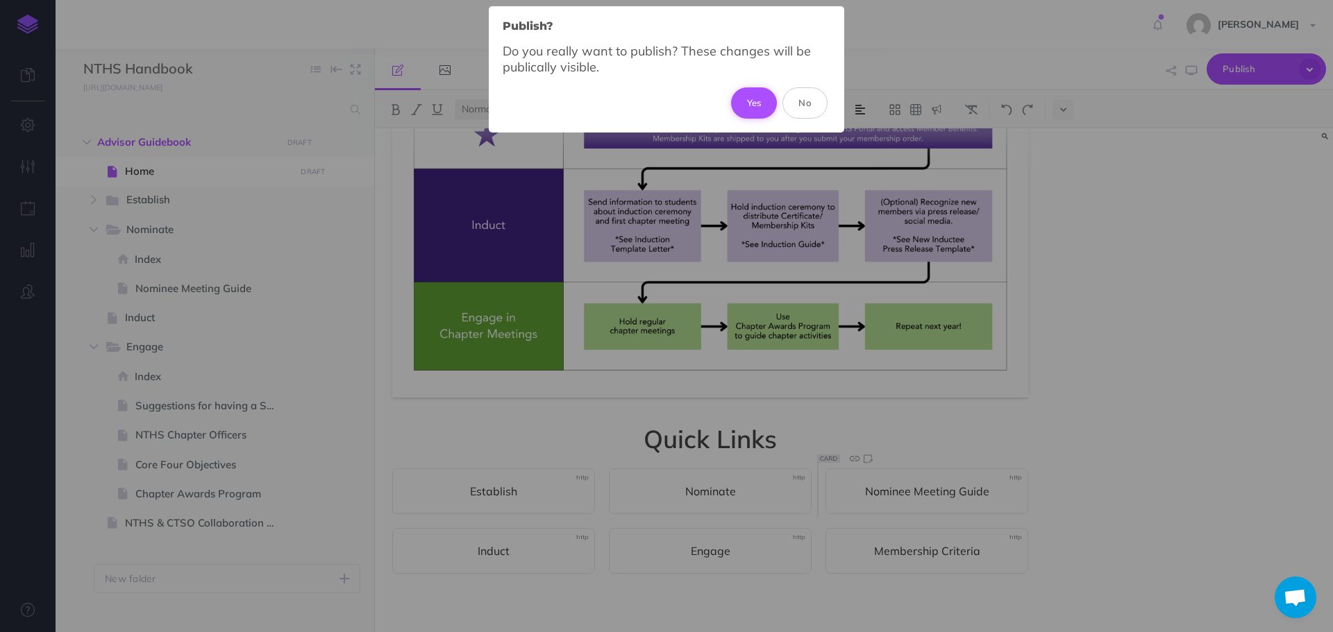
click at [760, 107] on button "Yes" at bounding box center [754, 102] width 47 height 31
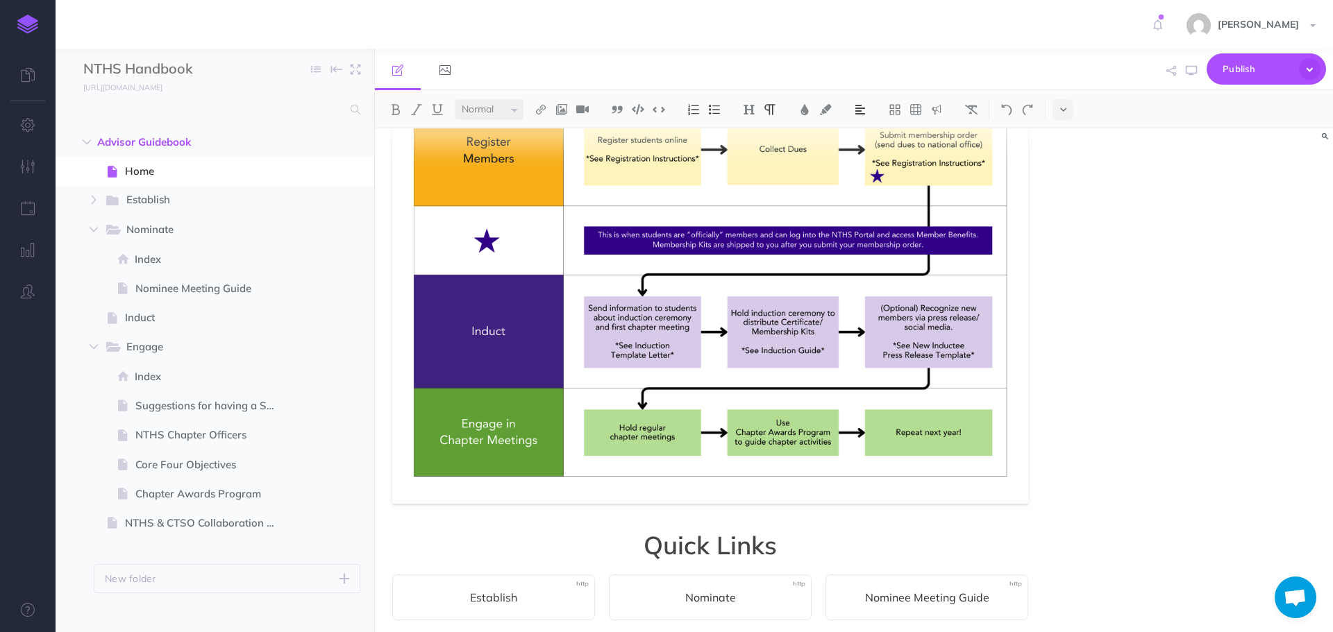
scroll to position [392, 0]
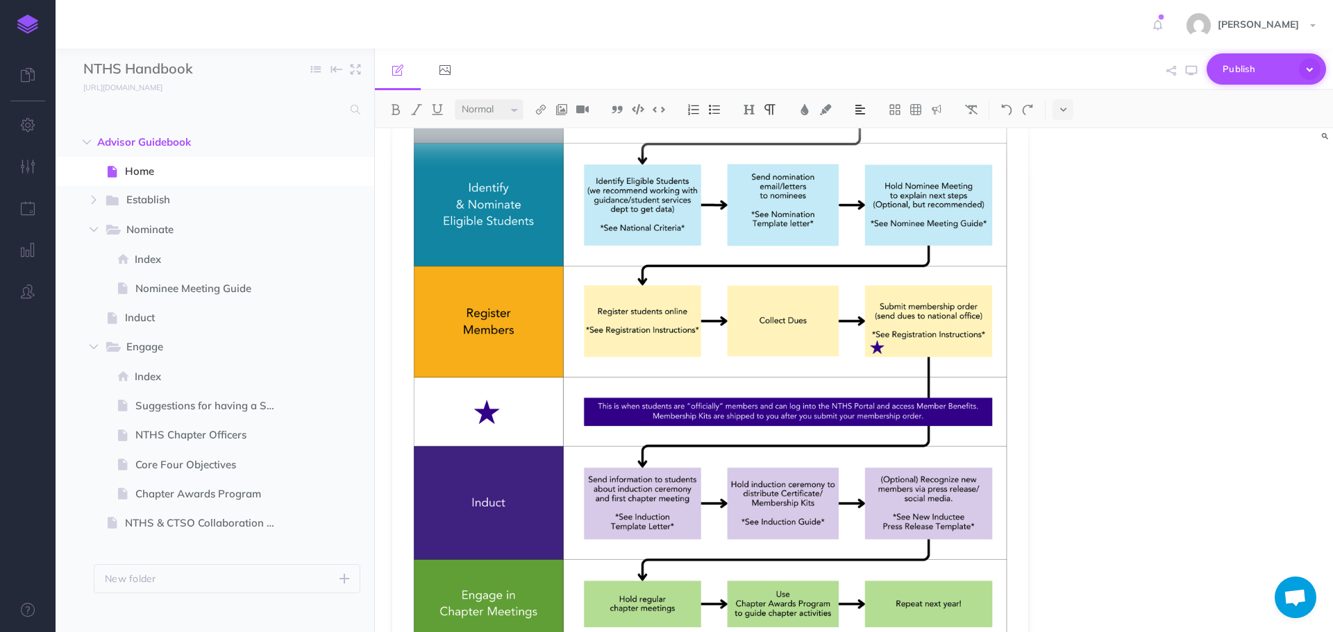
click at [1309, 70] on icon "button" at bounding box center [1310, 69] width 22 height 22
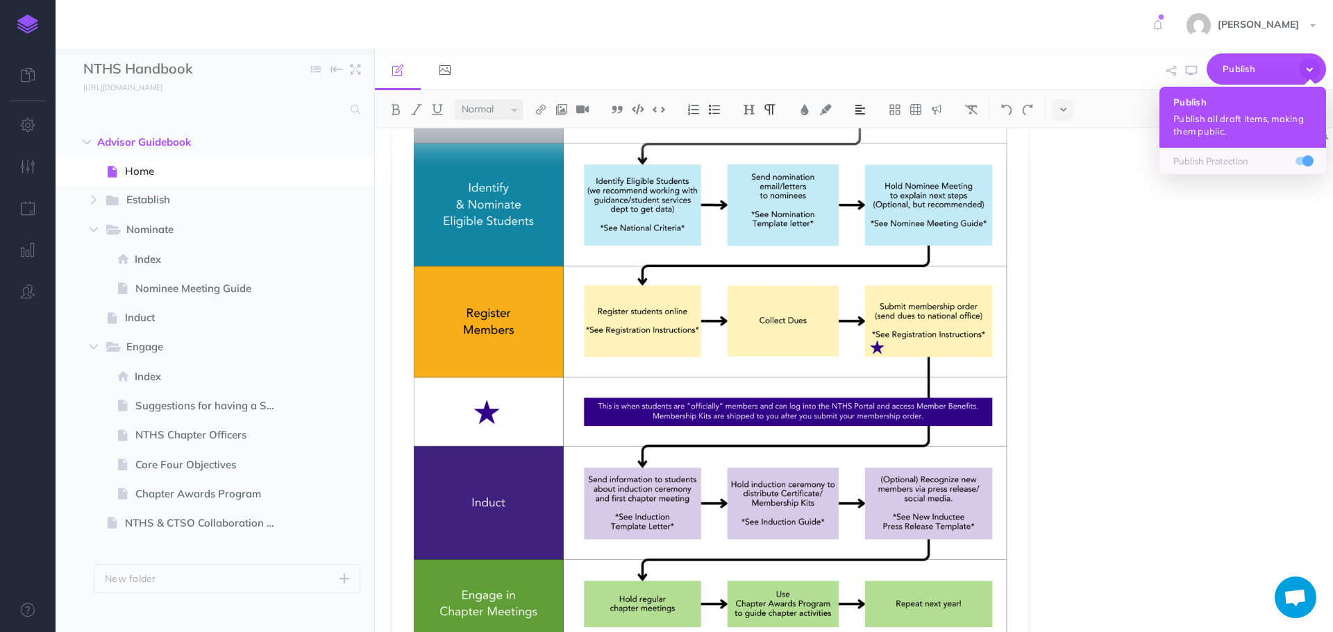
click at [1240, 132] on p "Publish all draft items, making them public." at bounding box center [1242, 124] width 139 height 25
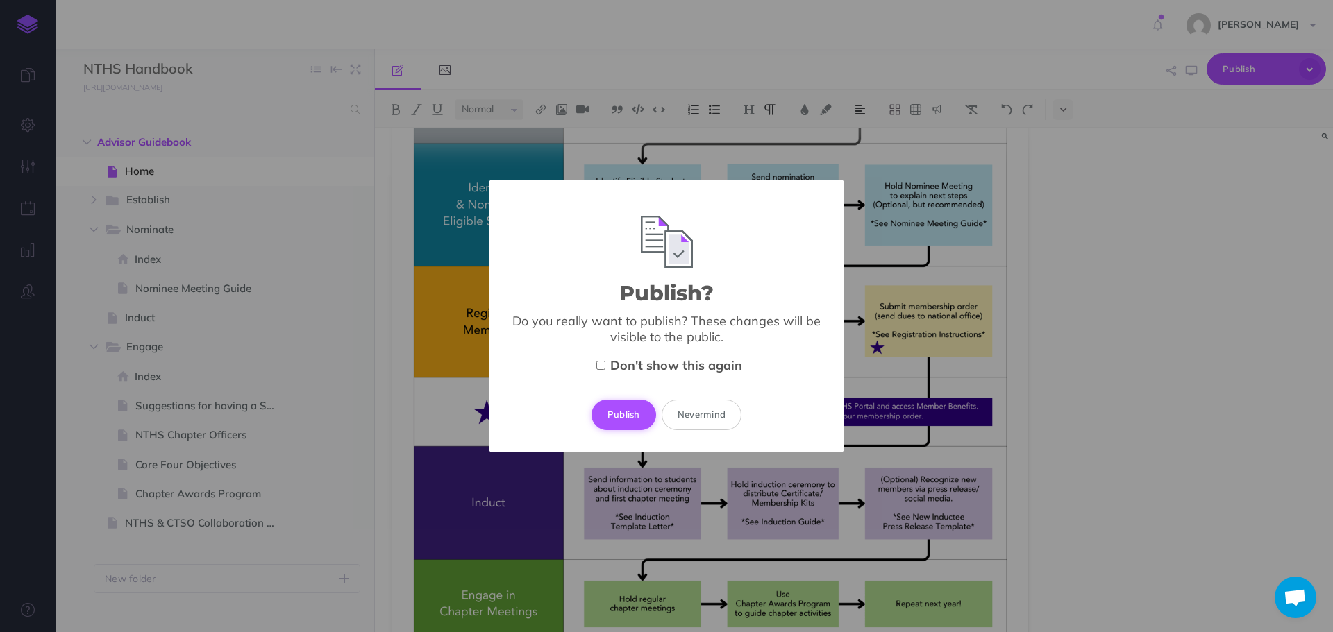
click at [644, 408] on button "Publish" at bounding box center [623, 415] width 65 height 31
